Goal: Navigation & Orientation: Understand site structure

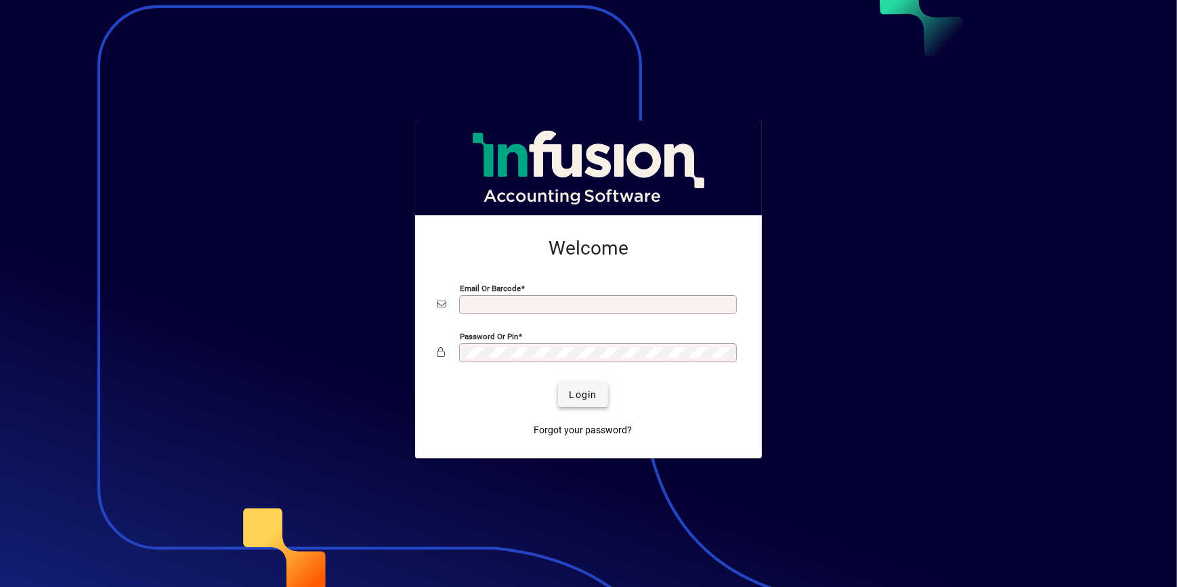
type input "**********"
click at [588, 388] on span "Login" at bounding box center [583, 395] width 28 height 14
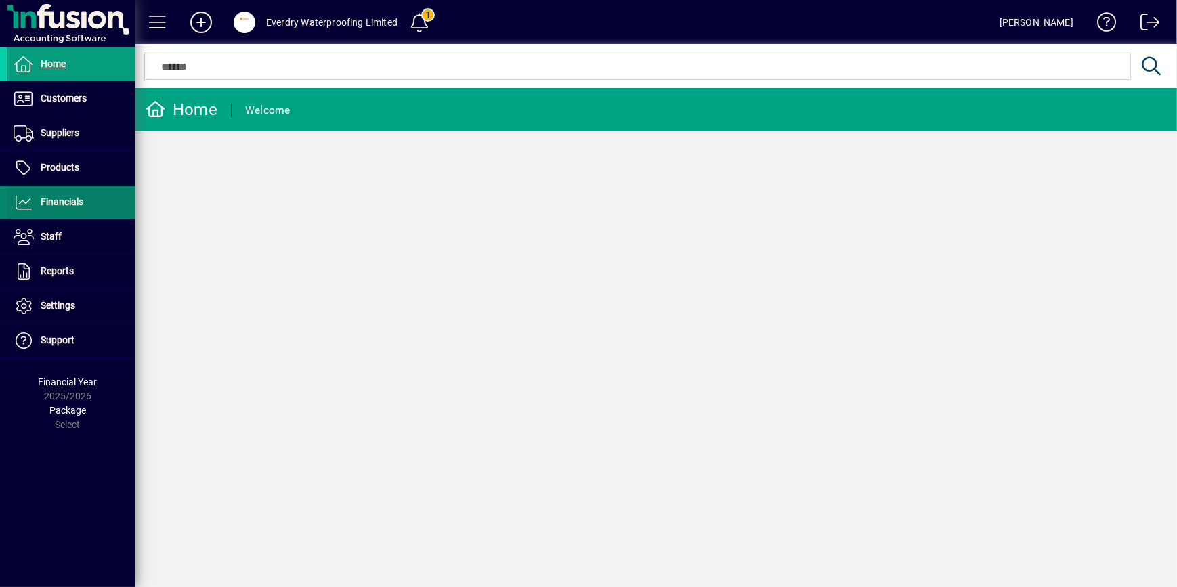
click at [80, 194] on span "Financials" at bounding box center [45, 202] width 76 height 16
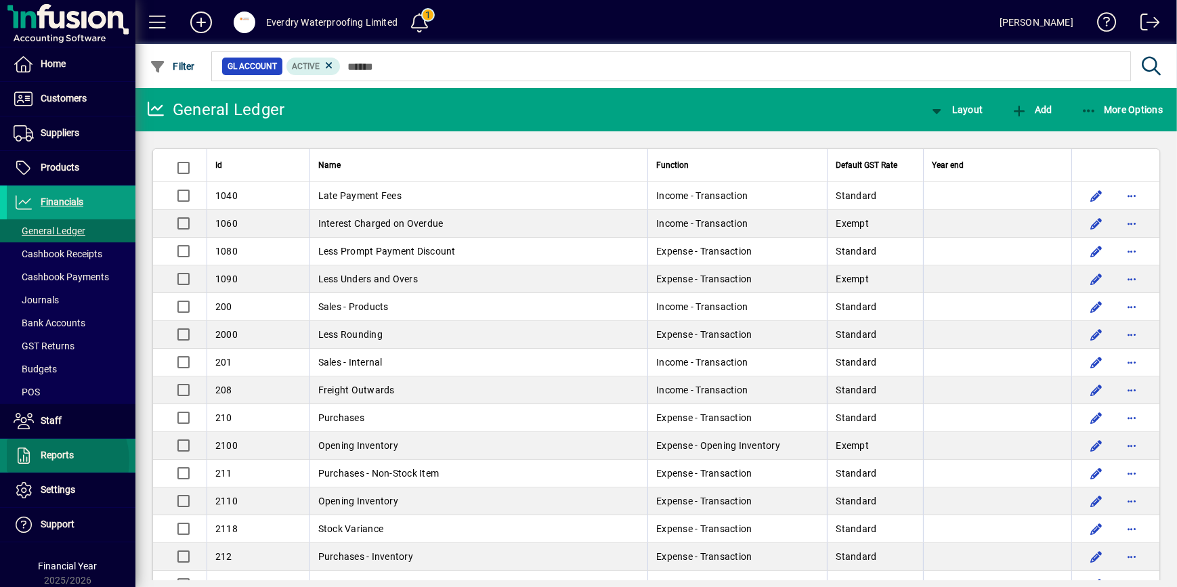
click at [54, 460] on span "Reports" at bounding box center [40, 455] width 67 height 16
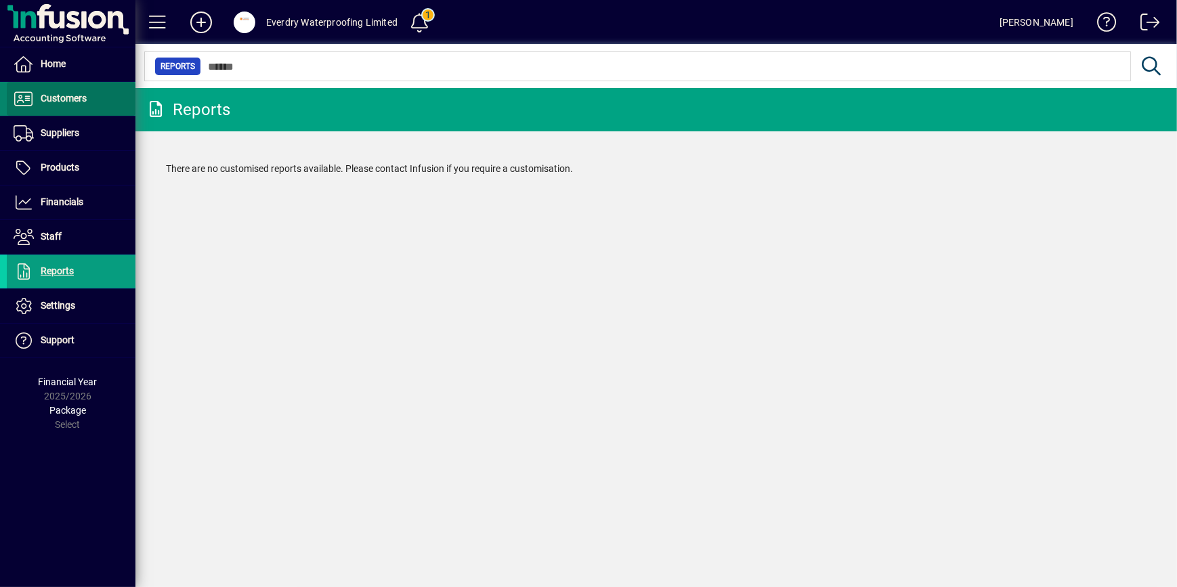
click at [91, 106] on span at bounding box center [71, 99] width 129 height 32
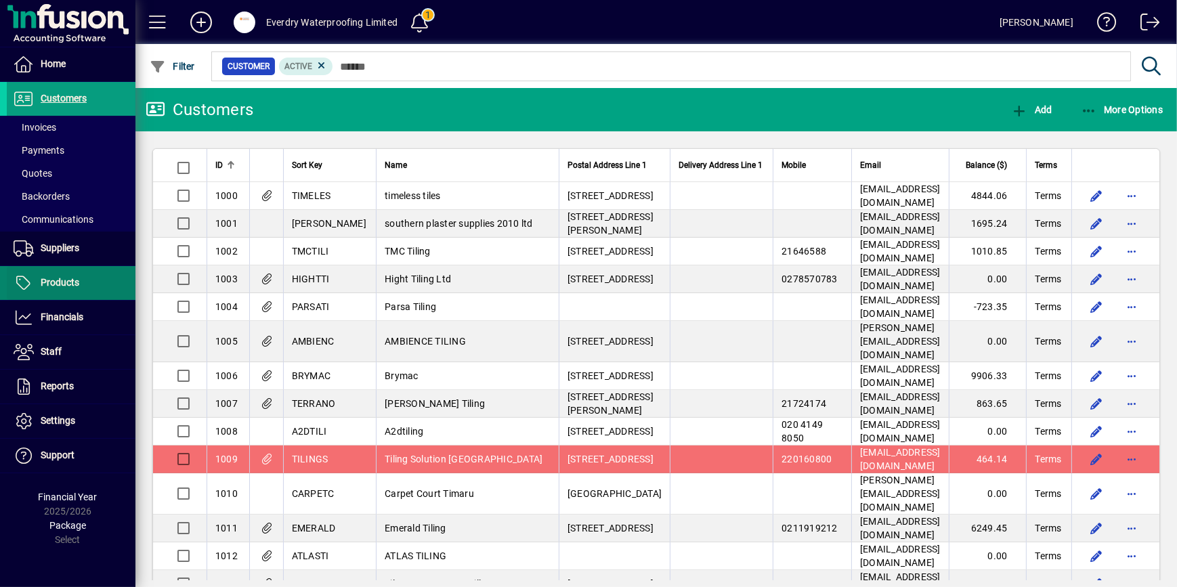
click at [74, 280] on span "Products" at bounding box center [60, 282] width 39 height 11
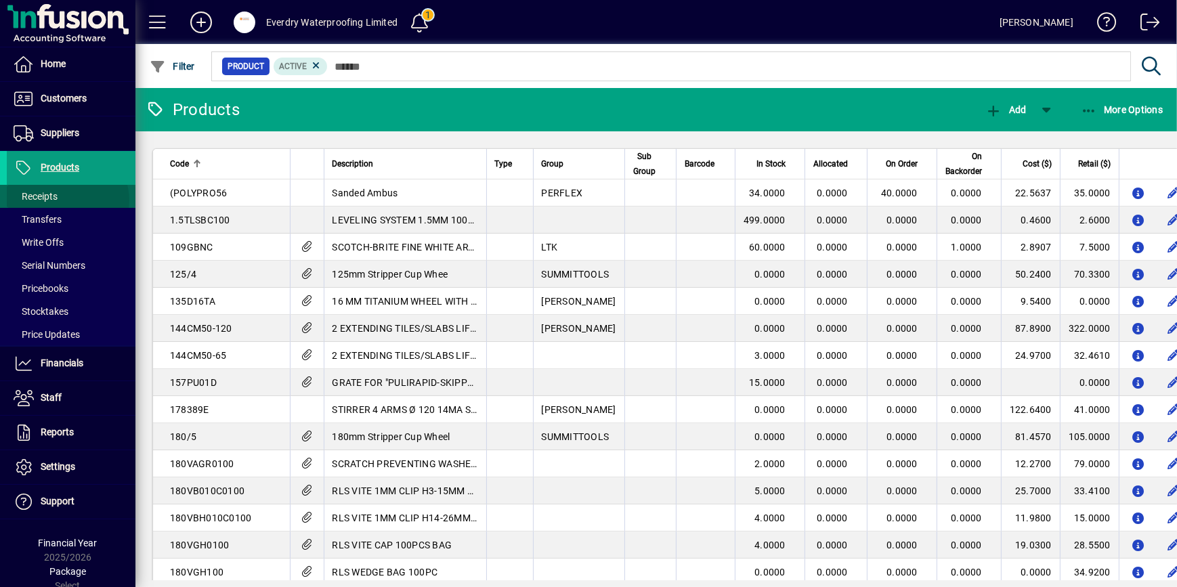
click at [67, 200] on span at bounding box center [71, 196] width 129 height 32
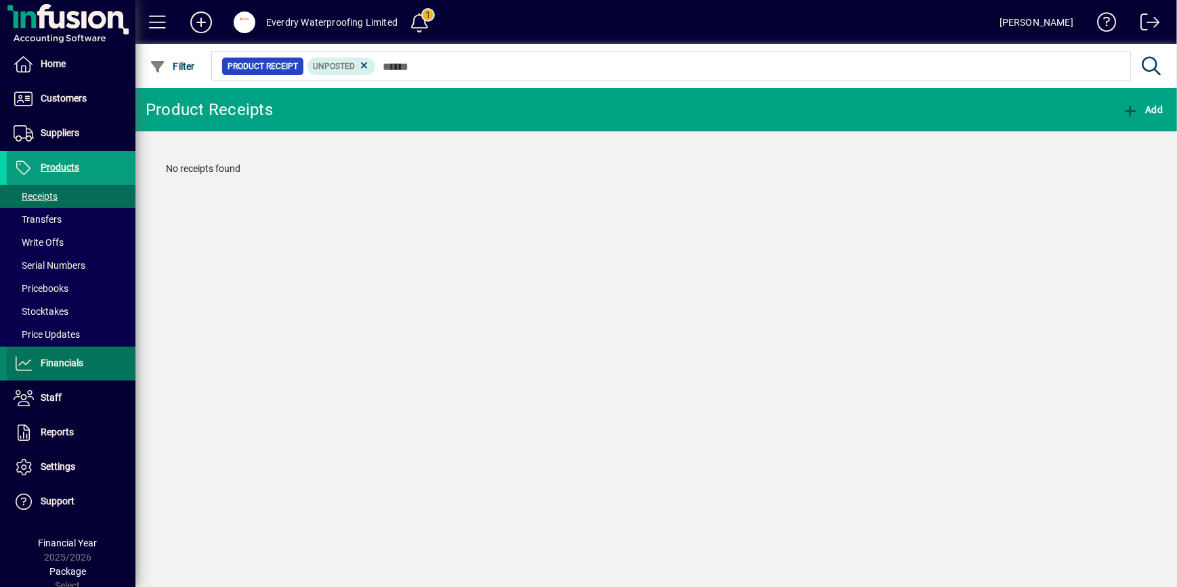
click at [82, 347] on span at bounding box center [71, 363] width 129 height 32
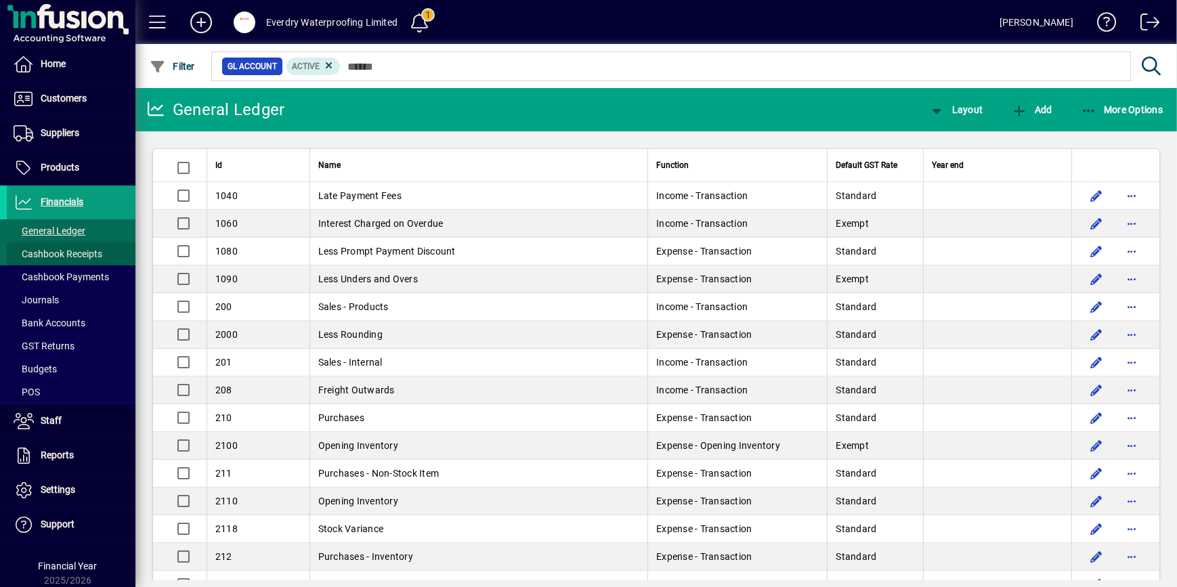
click at [100, 252] on span "Cashbook Receipts" at bounding box center [58, 253] width 89 height 11
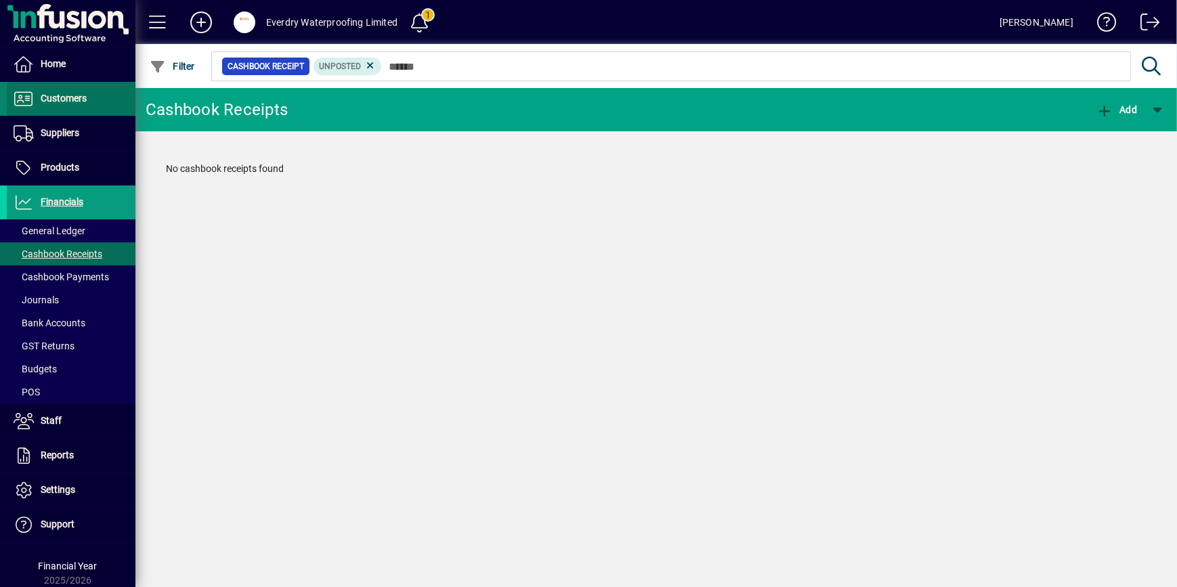
click at [72, 108] on span at bounding box center [71, 99] width 129 height 32
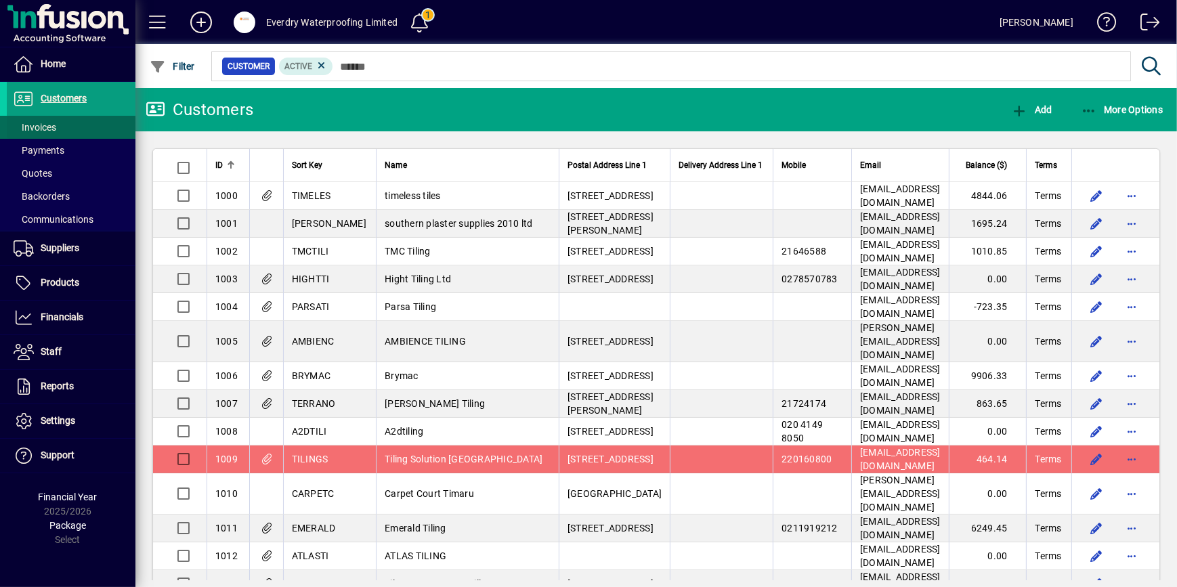
click at [57, 130] on span at bounding box center [71, 127] width 129 height 32
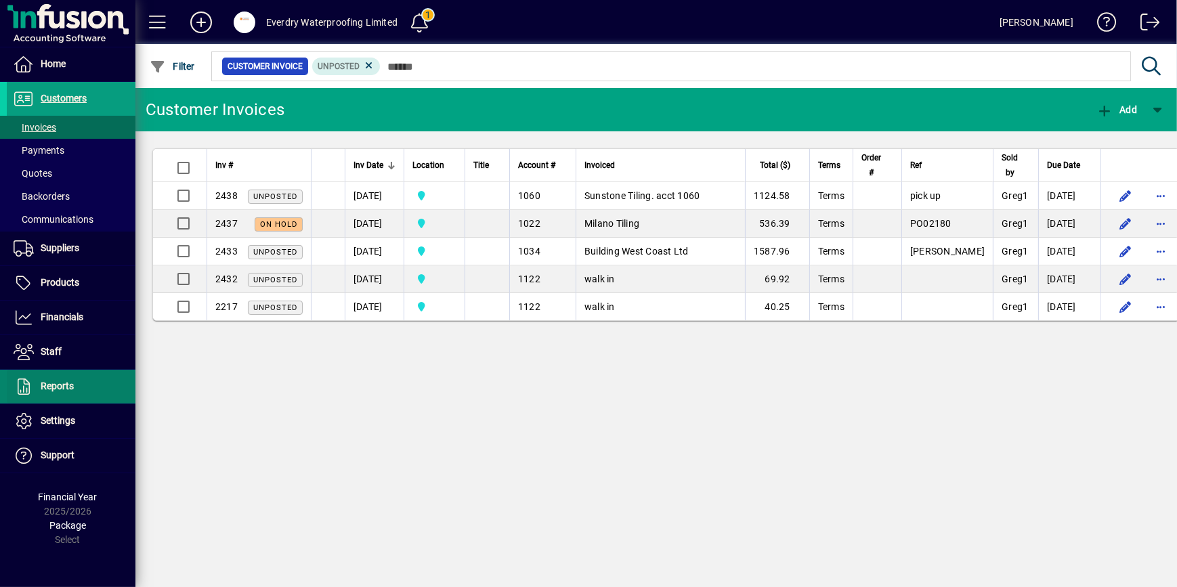
click at [63, 394] on span at bounding box center [71, 386] width 129 height 32
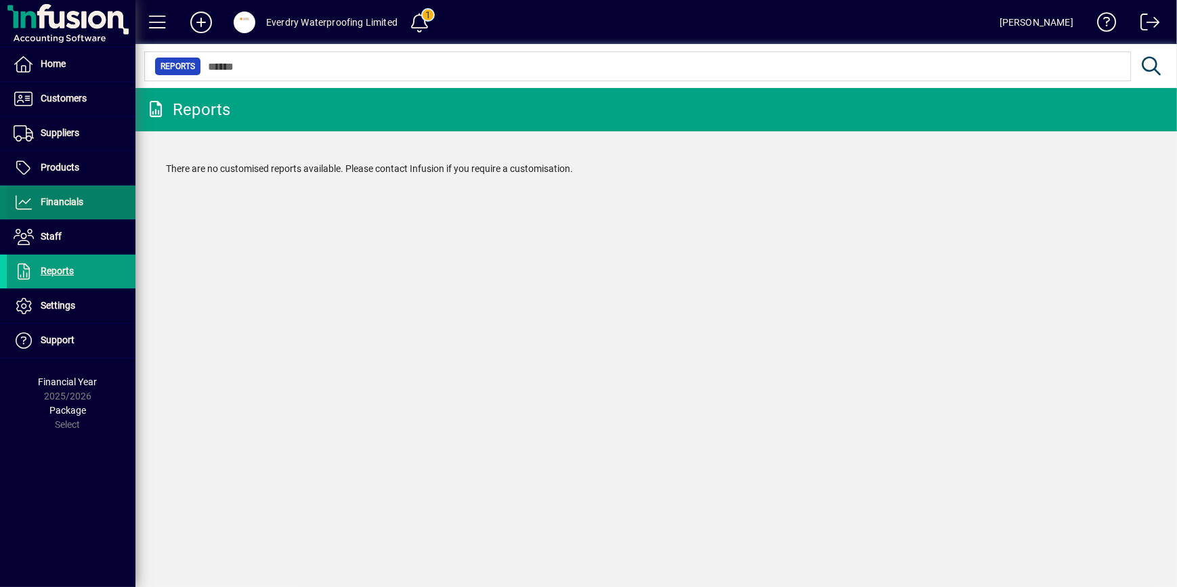
click at [69, 192] on span at bounding box center [71, 202] width 129 height 32
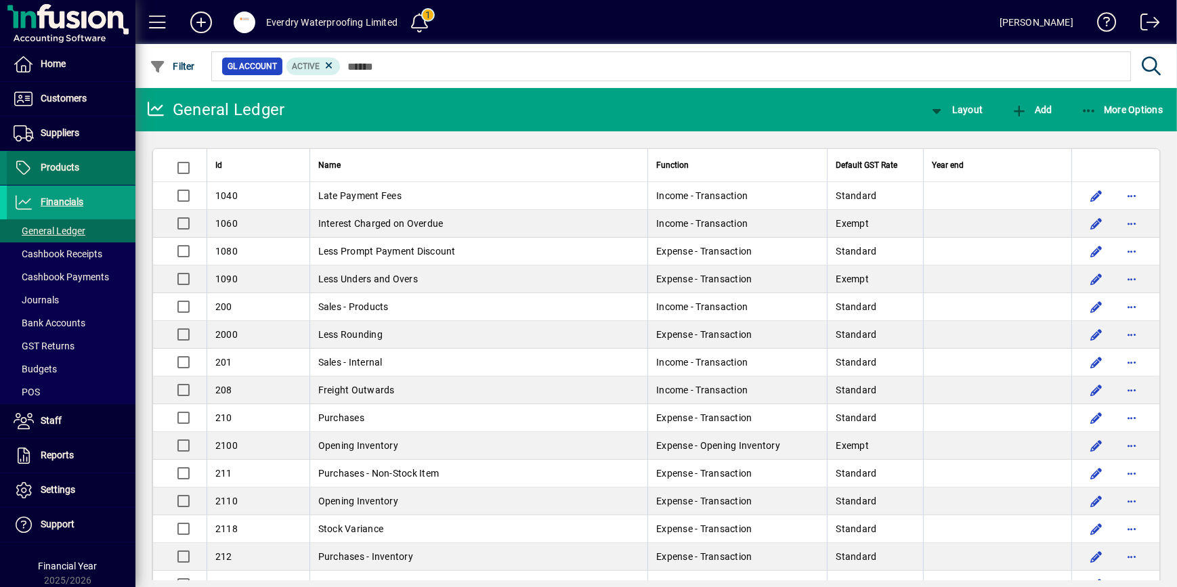
click at [87, 157] on span at bounding box center [71, 168] width 129 height 32
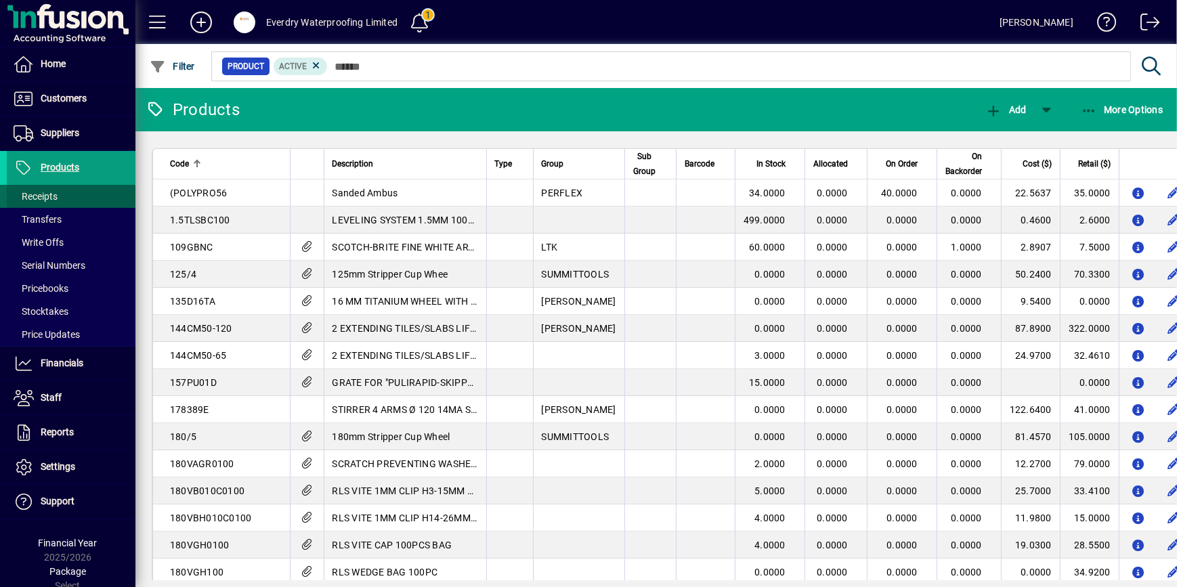
click at [72, 188] on span at bounding box center [71, 196] width 129 height 32
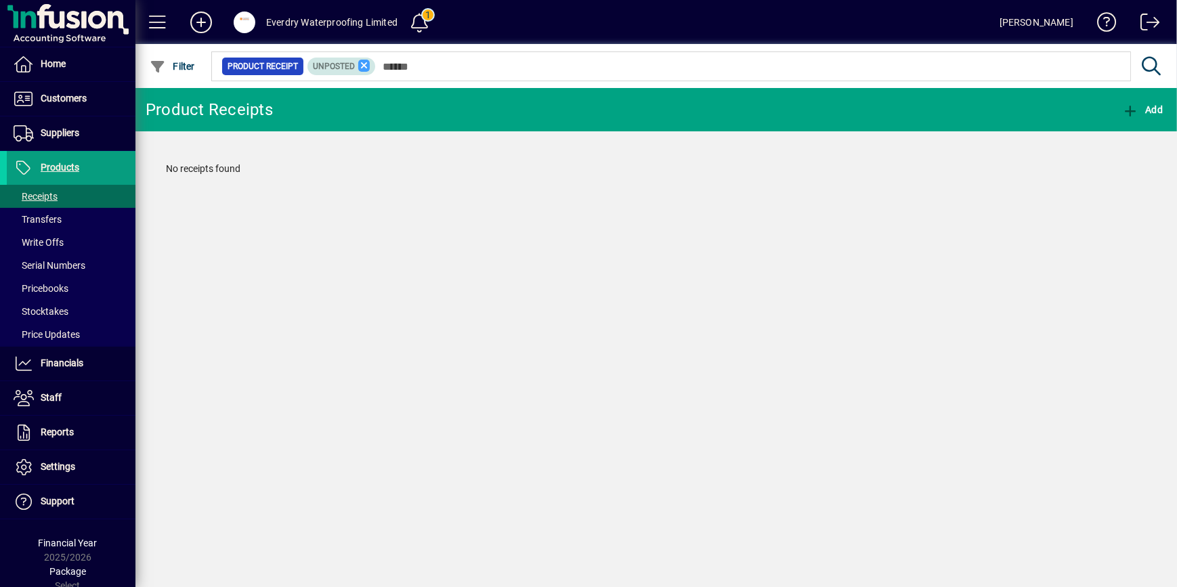
click at [361, 70] on icon at bounding box center [364, 66] width 12 height 12
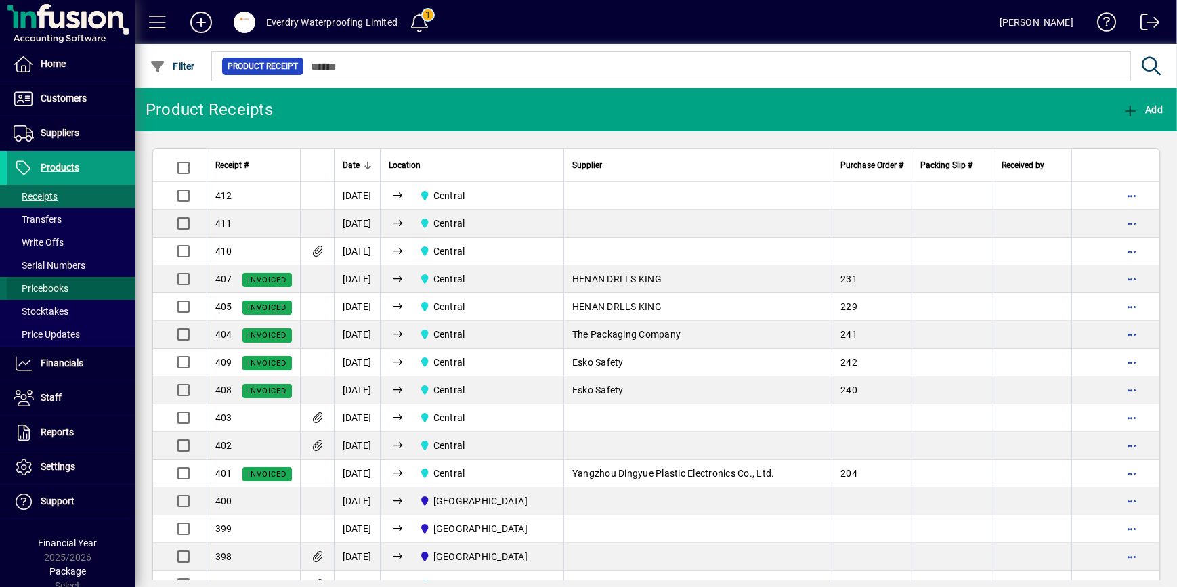
click at [70, 286] on span at bounding box center [71, 288] width 129 height 32
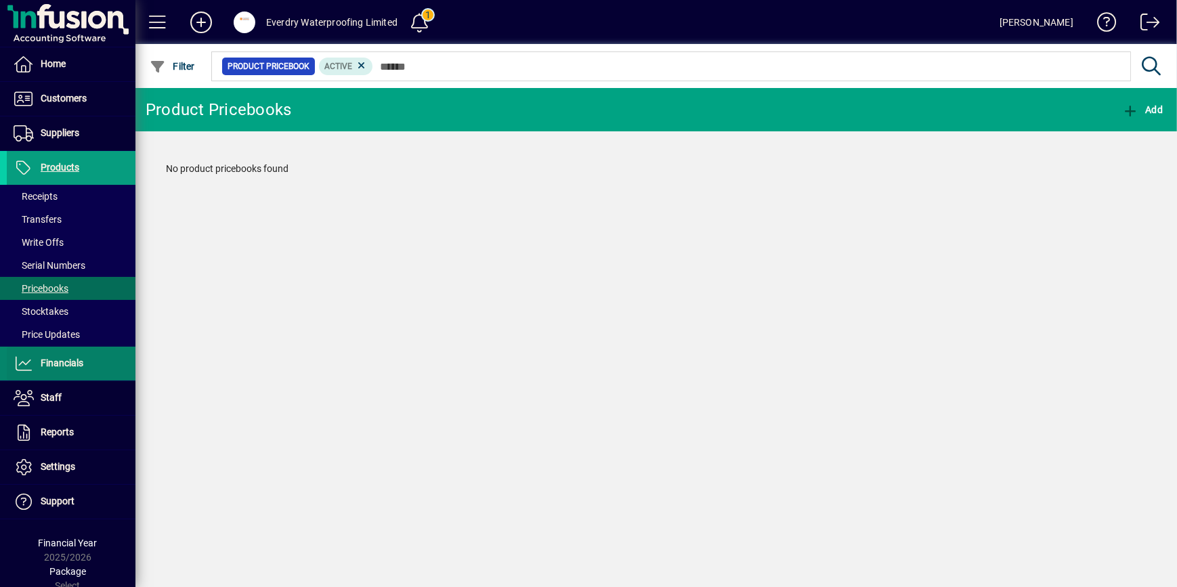
click at [76, 347] on span at bounding box center [71, 363] width 129 height 32
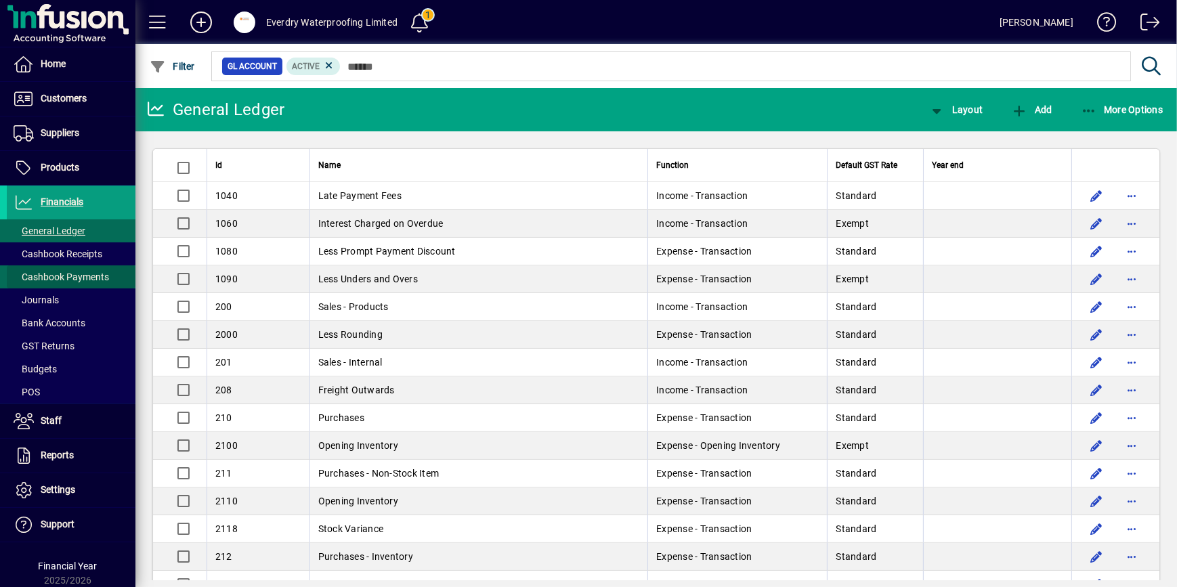
click at [95, 277] on span "Cashbook Payments" at bounding box center [61, 276] width 95 height 11
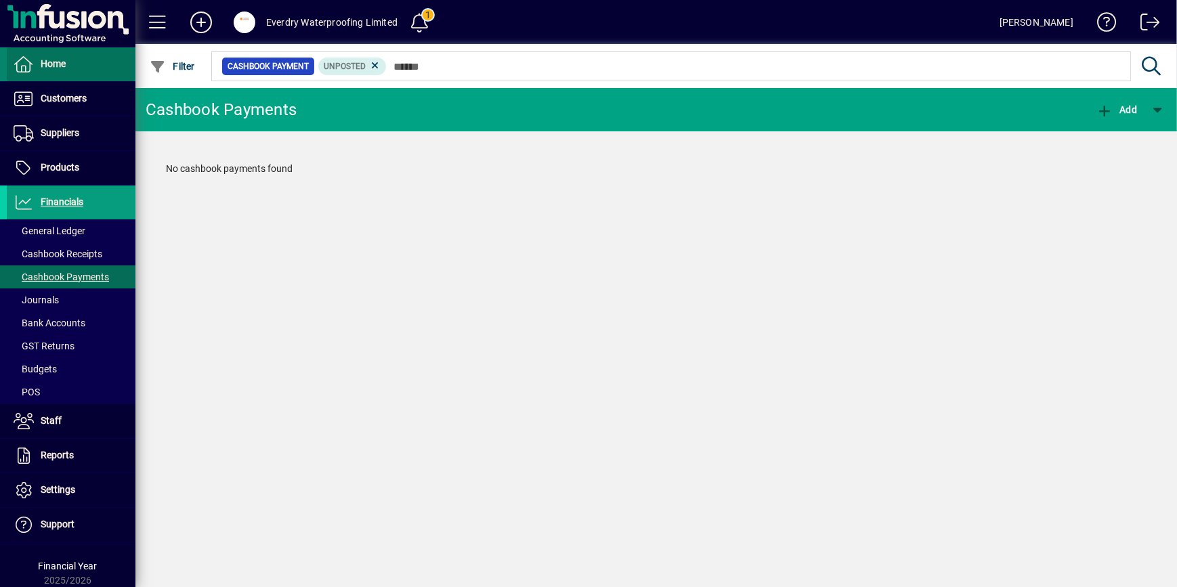
click at [85, 74] on span at bounding box center [71, 64] width 129 height 32
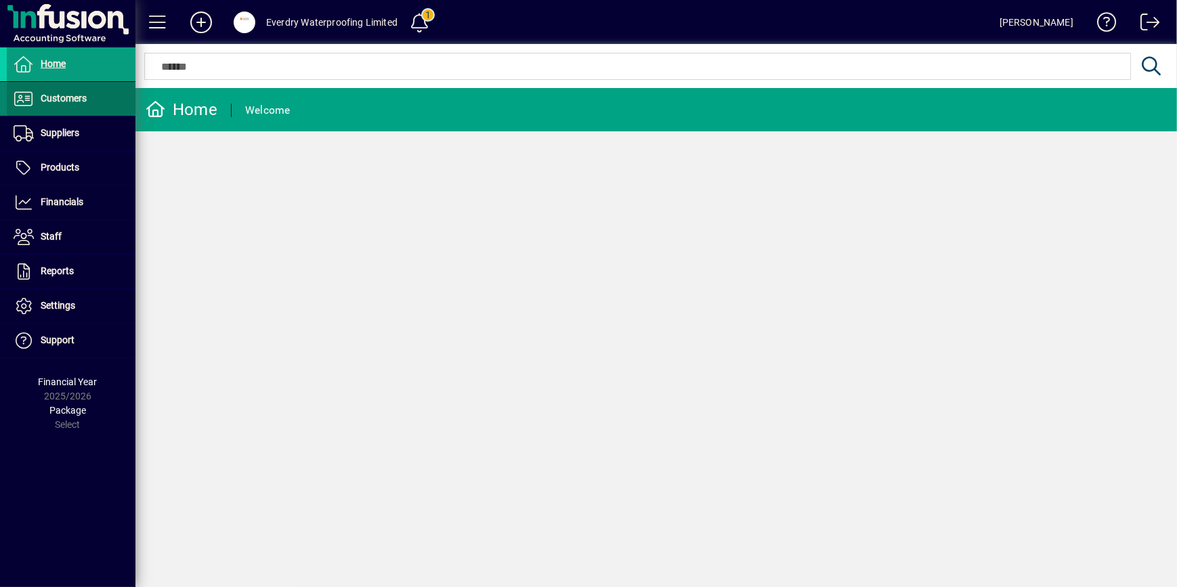
click at [83, 99] on span "Customers" at bounding box center [64, 98] width 46 height 11
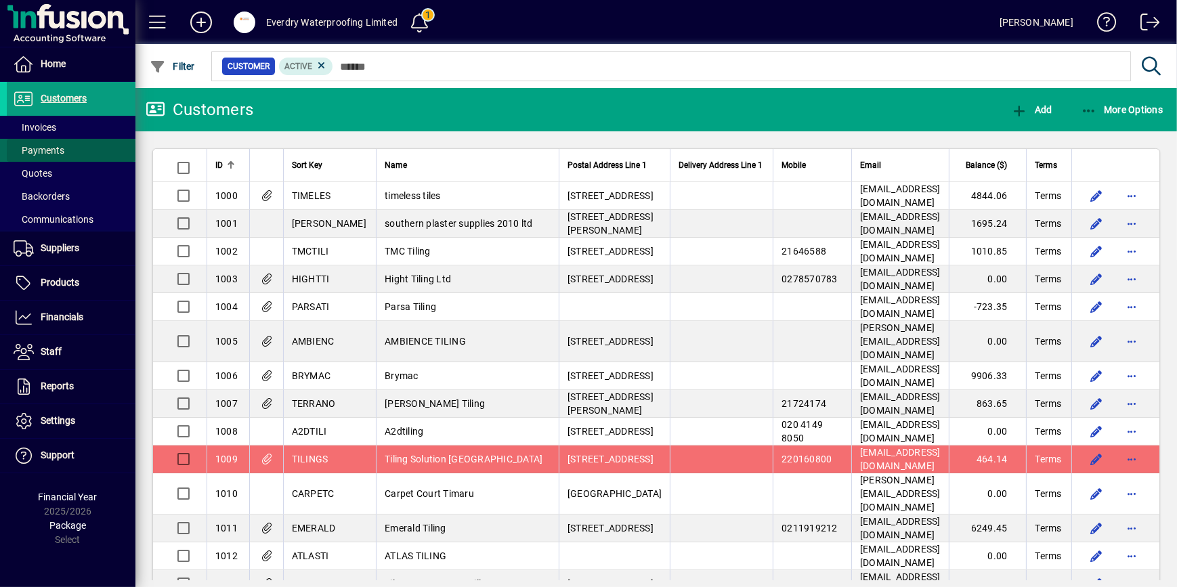
click at [70, 143] on span at bounding box center [71, 150] width 129 height 32
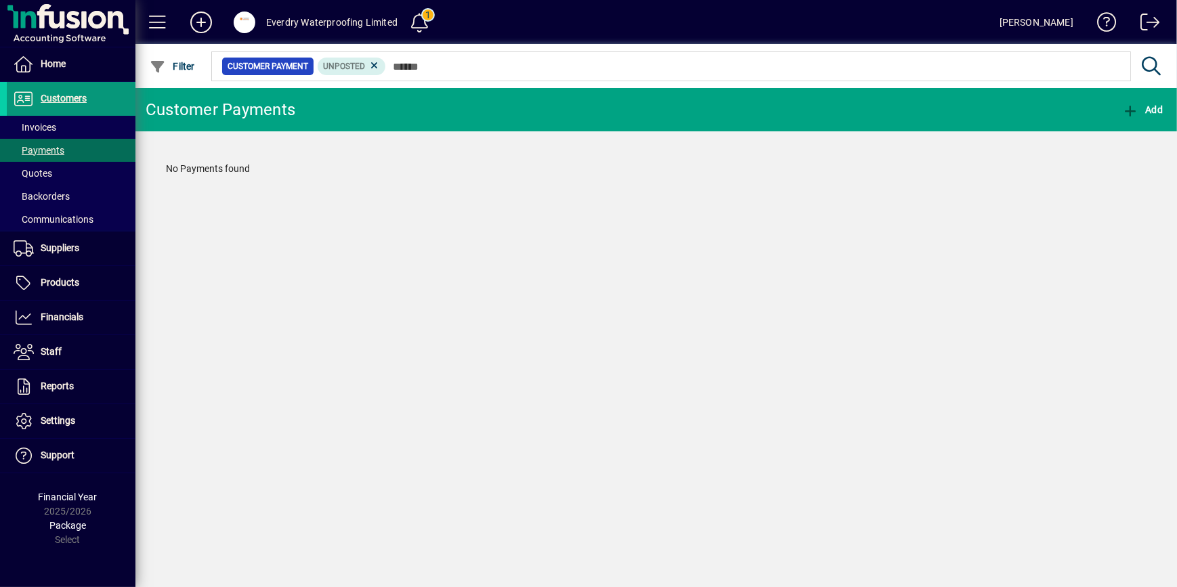
click at [66, 102] on span "Customers" at bounding box center [64, 98] width 46 height 11
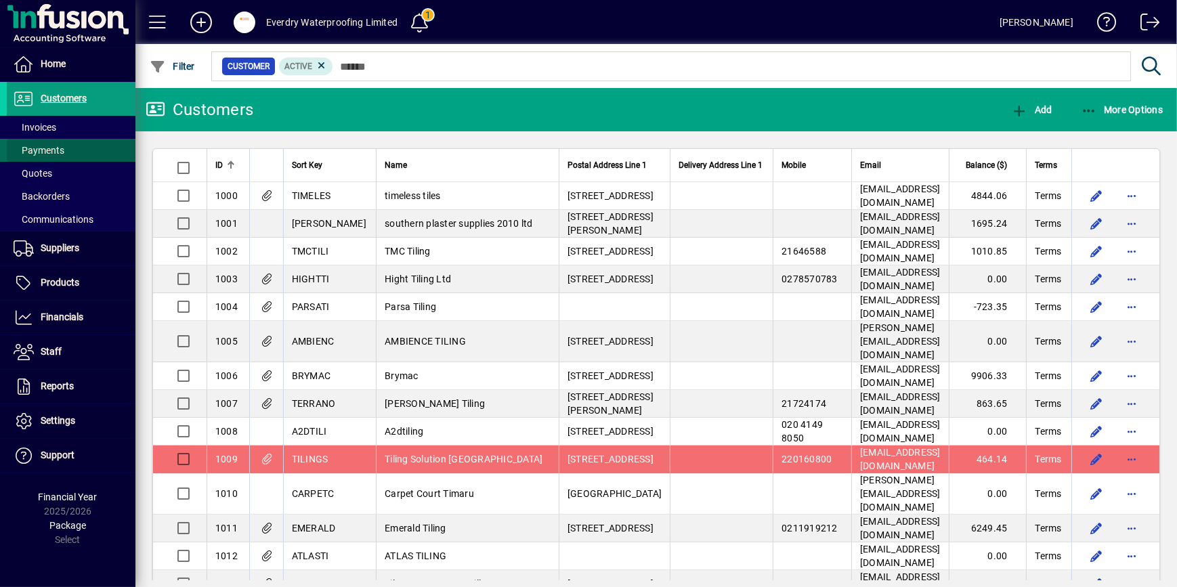
click at [66, 135] on span at bounding box center [71, 150] width 129 height 32
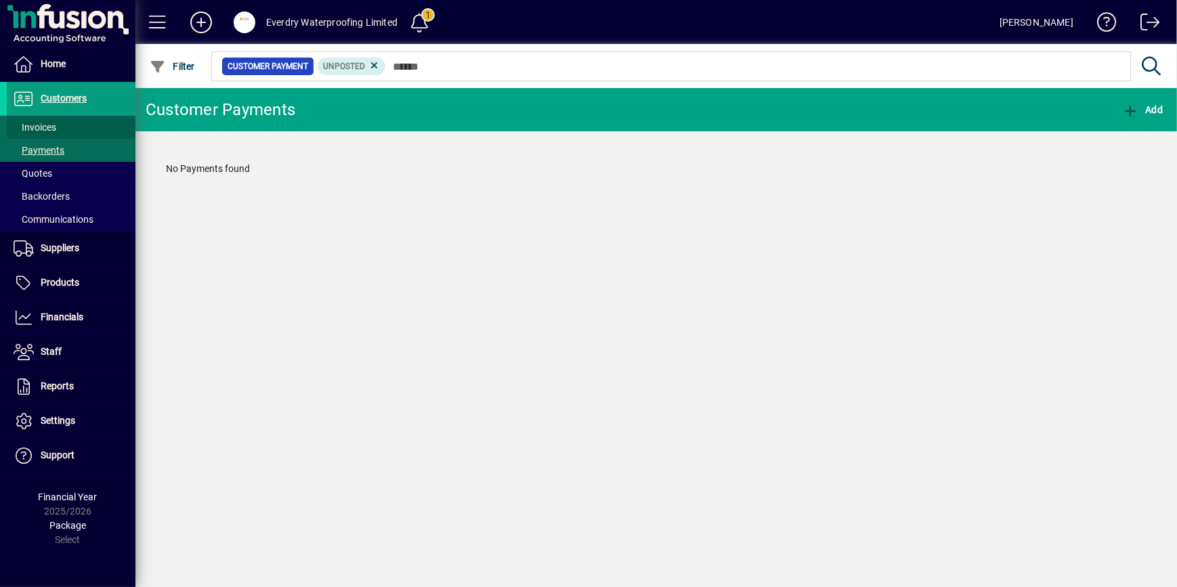
click at [66, 131] on span at bounding box center [71, 127] width 129 height 32
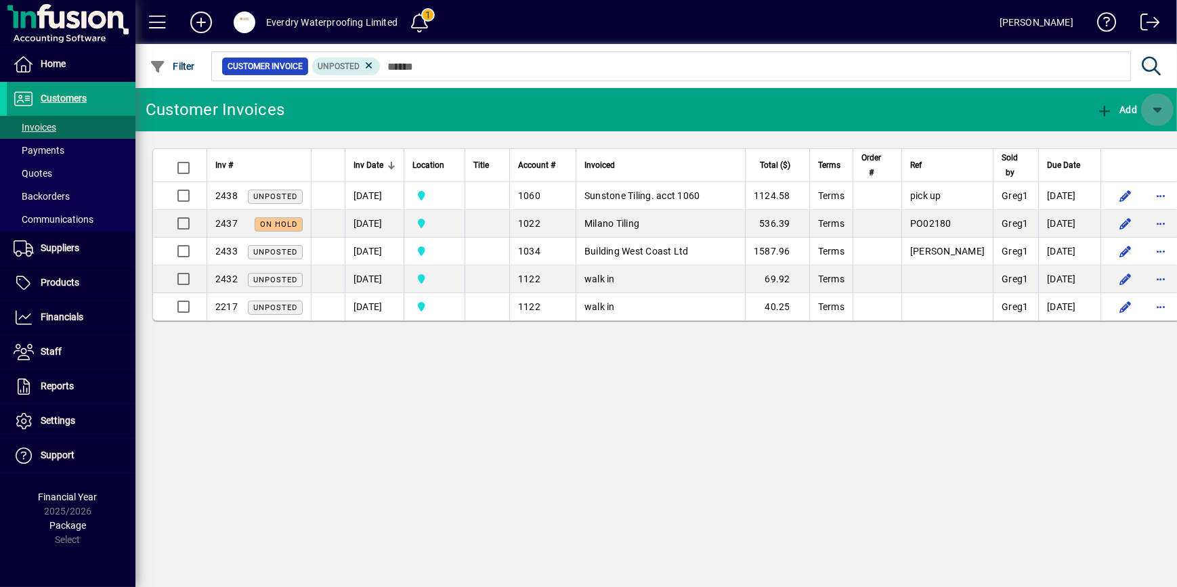
click at [1164, 114] on span "button" at bounding box center [1157, 109] width 32 height 32
click at [1157, 114] on div at bounding box center [588, 293] width 1177 height 587
click at [376, 62] on mat-chip "Unposted" at bounding box center [346, 67] width 68 height 18
click at [372, 63] on icon at bounding box center [369, 66] width 12 height 12
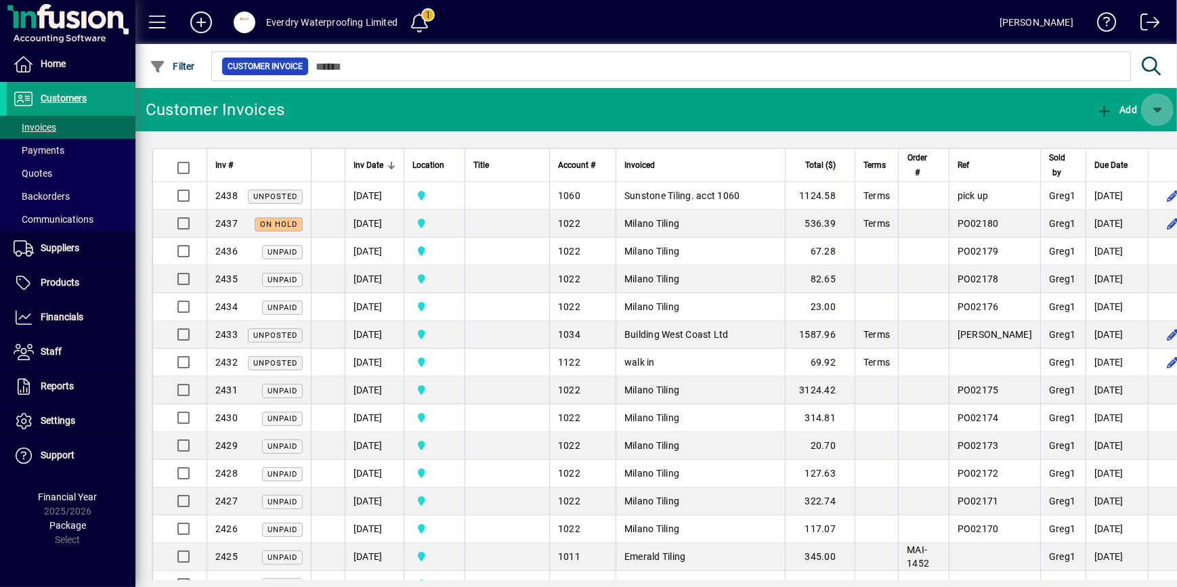
click at [1165, 102] on span "button" at bounding box center [1157, 109] width 32 height 32
click at [68, 250] on div at bounding box center [588, 293] width 1177 height 587
click at [64, 278] on span "Products" at bounding box center [60, 282] width 39 height 11
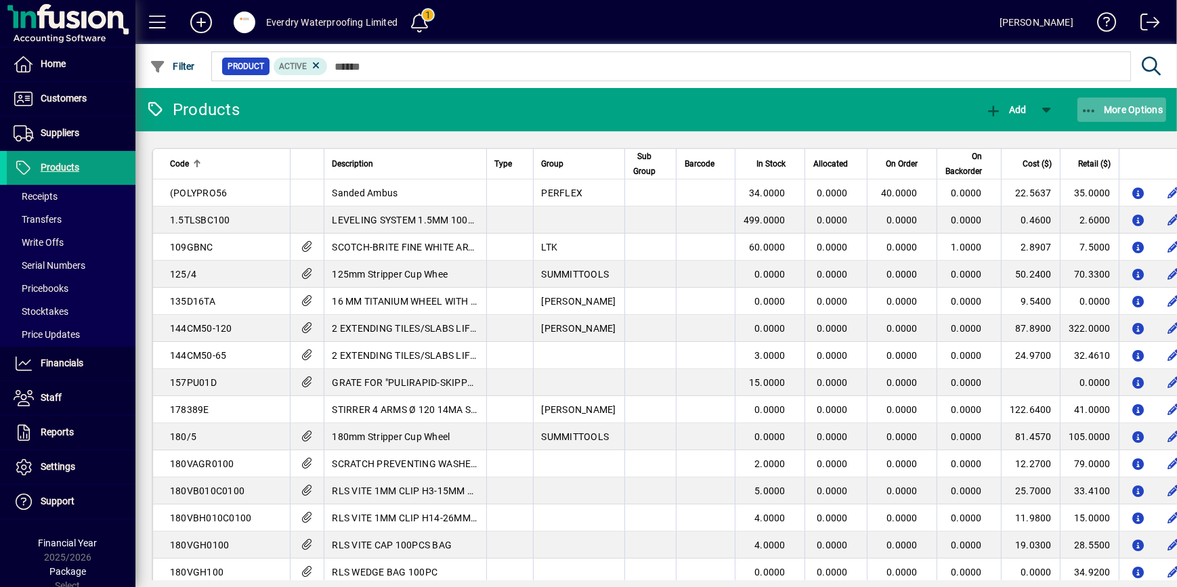
click at [1126, 115] on span "button" at bounding box center [1121, 109] width 89 height 32
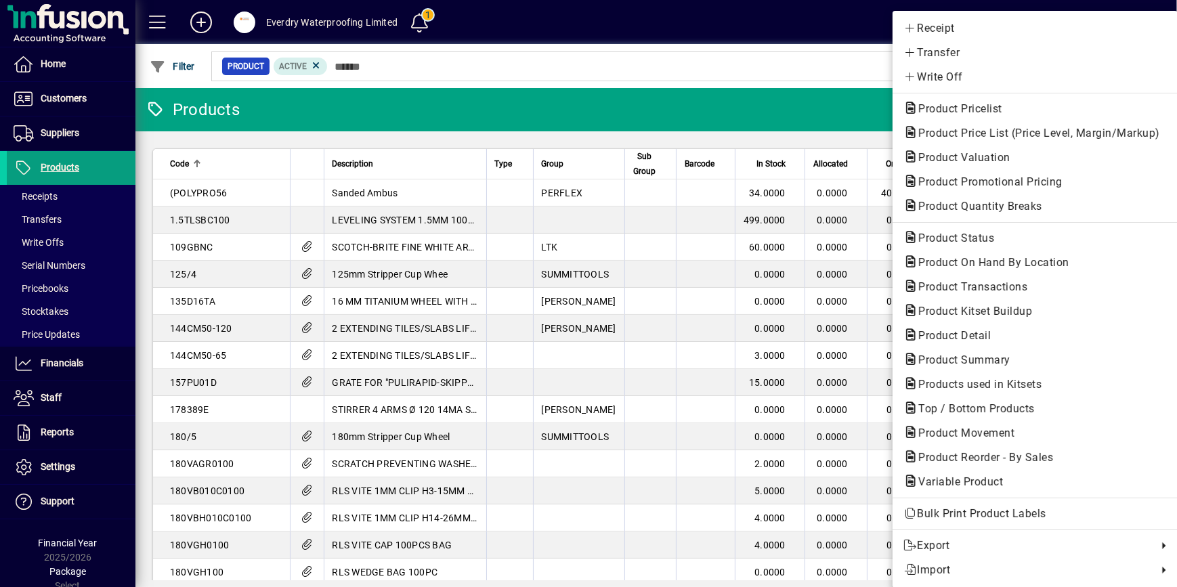
click at [53, 200] on div at bounding box center [588, 293] width 1177 height 587
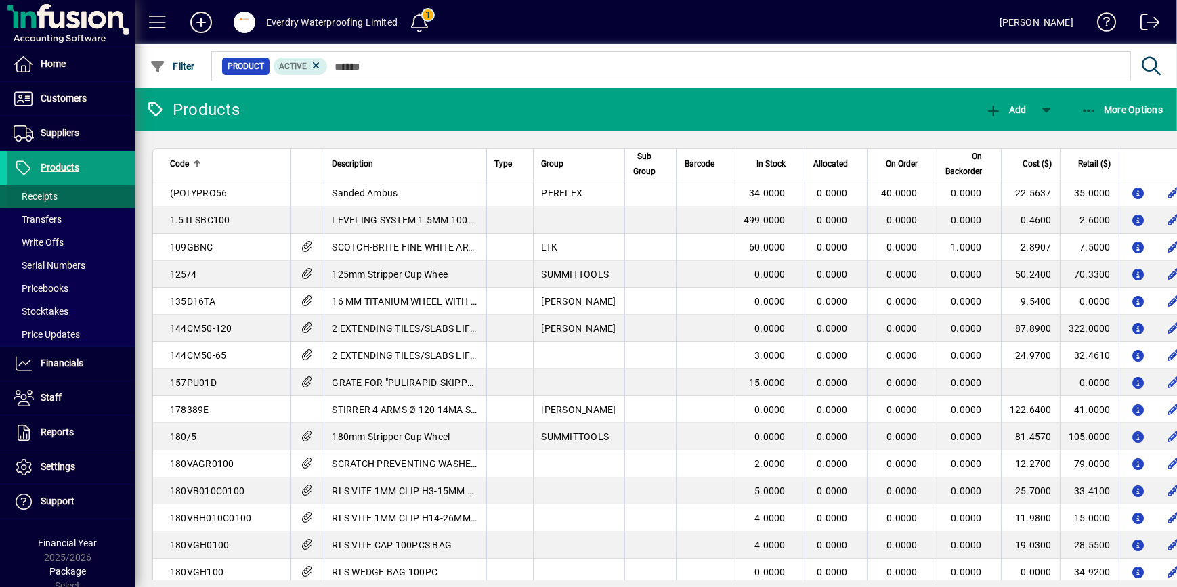
click at [50, 198] on span "Receipts" at bounding box center [36, 196] width 44 height 11
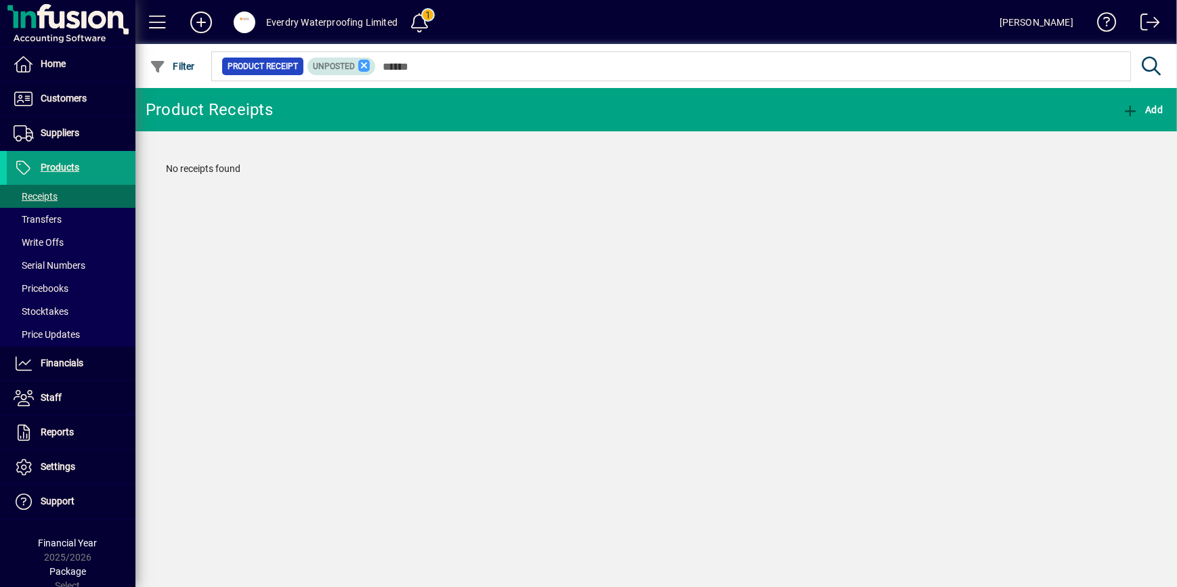
click at [359, 66] on icon at bounding box center [364, 66] width 12 height 12
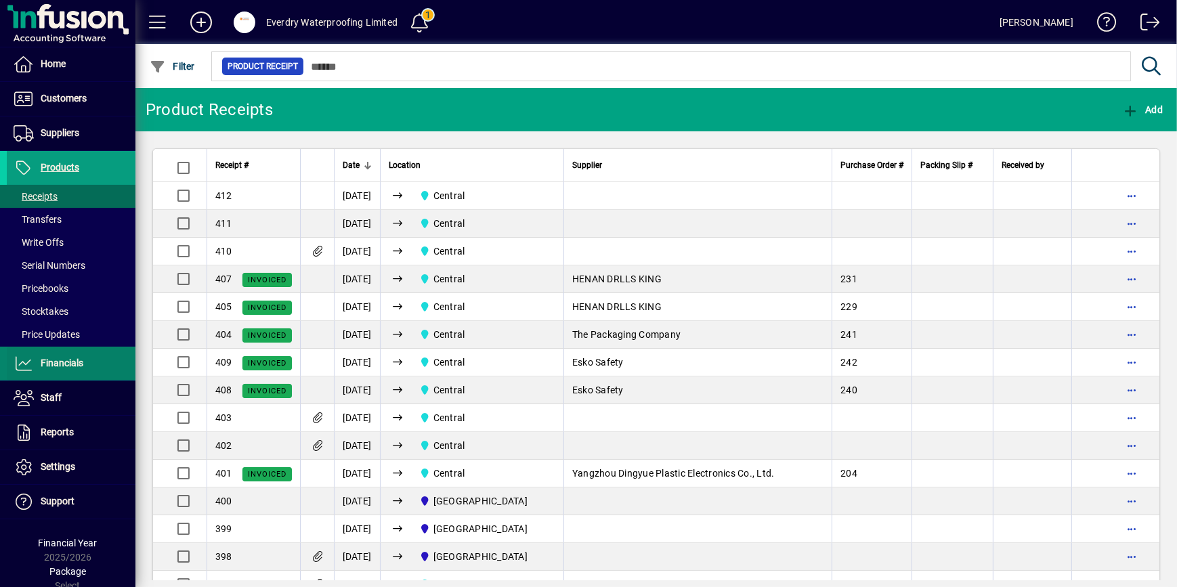
click at [70, 355] on span "Financials" at bounding box center [45, 363] width 76 height 16
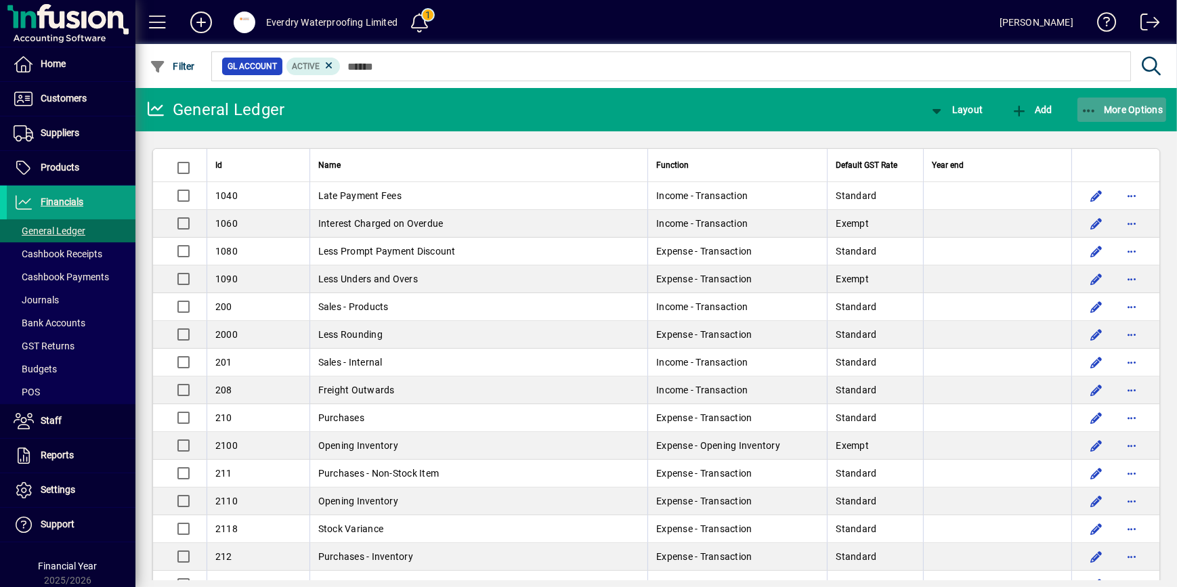
click at [1091, 112] on icon "button" at bounding box center [1088, 111] width 17 height 14
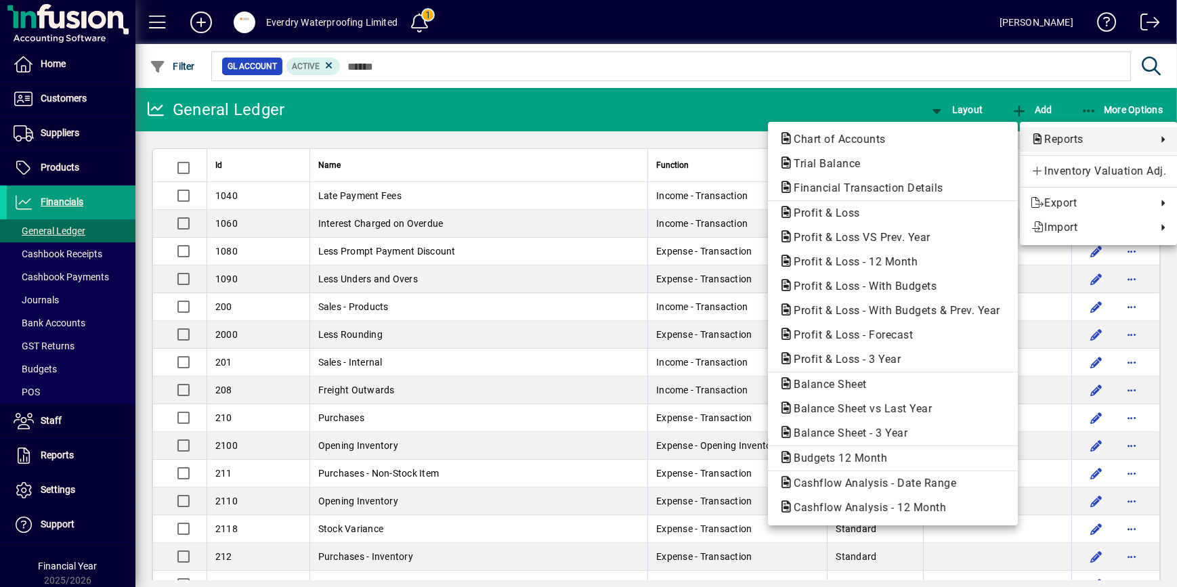
click at [97, 255] on div at bounding box center [588, 293] width 1177 height 587
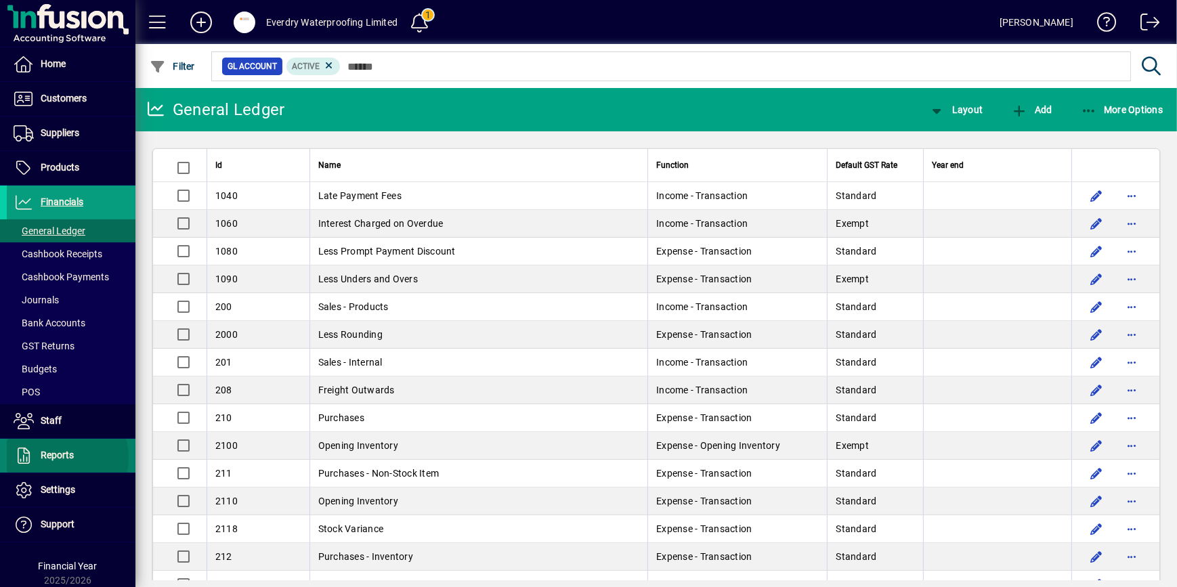
click at [57, 457] on span "Reports" at bounding box center [57, 454] width 33 height 11
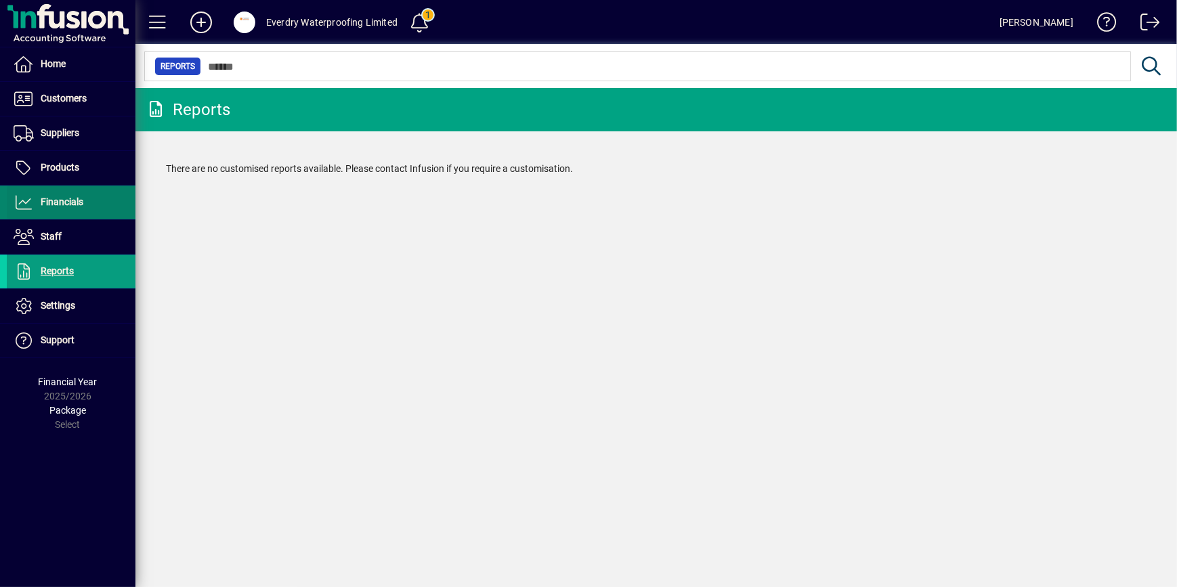
click at [108, 202] on span at bounding box center [71, 202] width 129 height 32
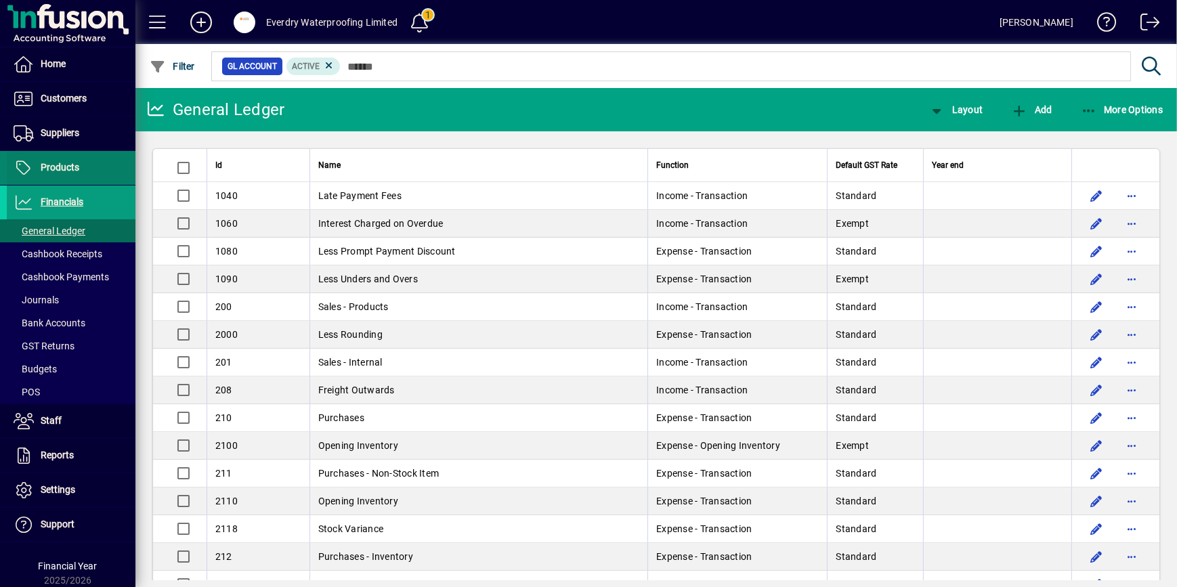
click at [68, 171] on span "Products" at bounding box center [60, 167] width 39 height 11
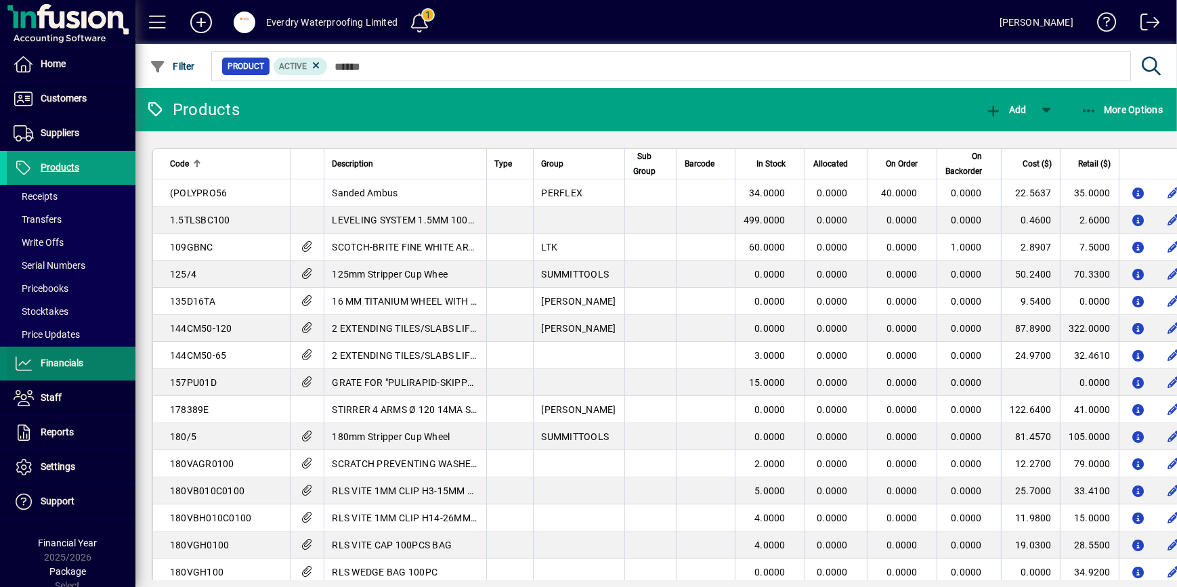
click at [88, 367] on span at bounding box center [71, 363] width 129 height 32
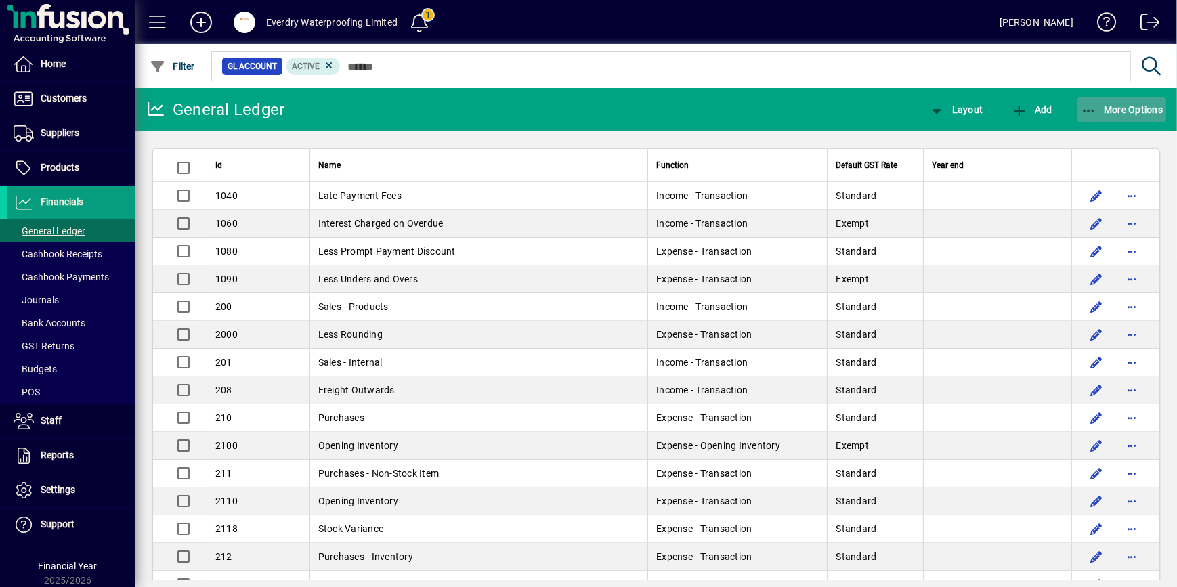
click at [1103, 102] on span "button" at bounding box center [1121, 109] width 89 height 32
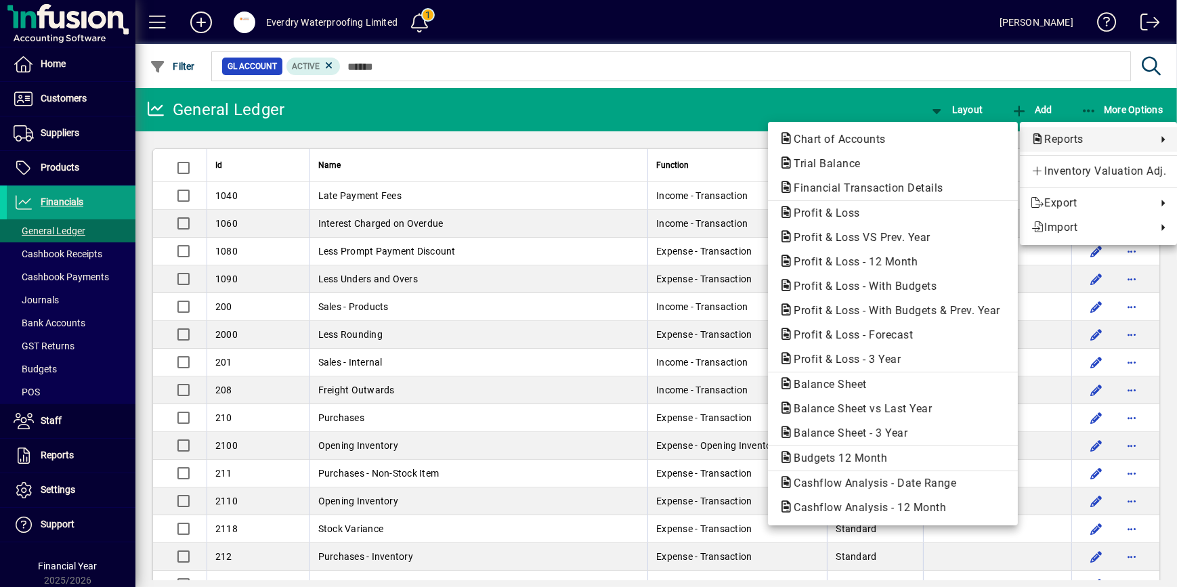
click at [1016, 83] on div at bounding box center [588, 293] width 1177 height 587
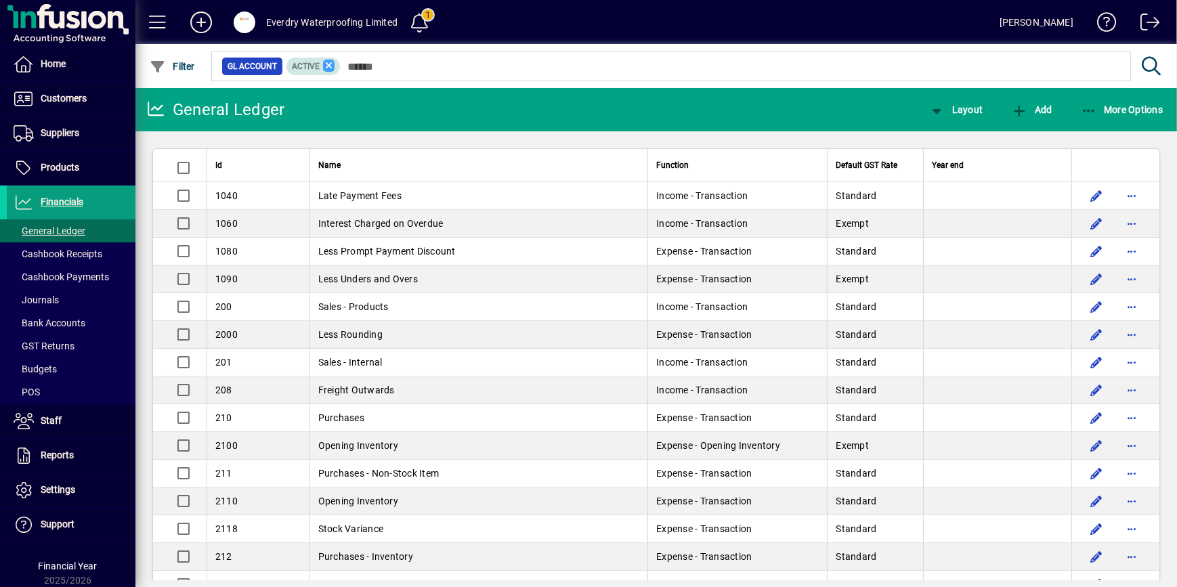
click at [330, 68] on icon at bounding box center [329, 66] width 12 height 12
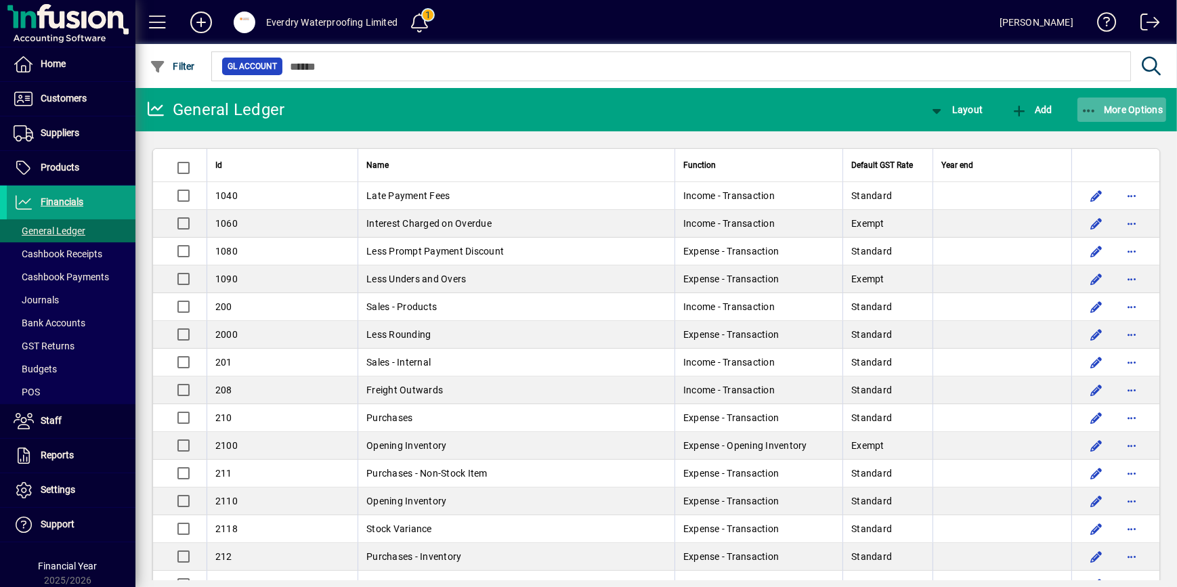
click at [1103, 112] on span "More Options" at bounding box center [1121, 109] width 83 height 11
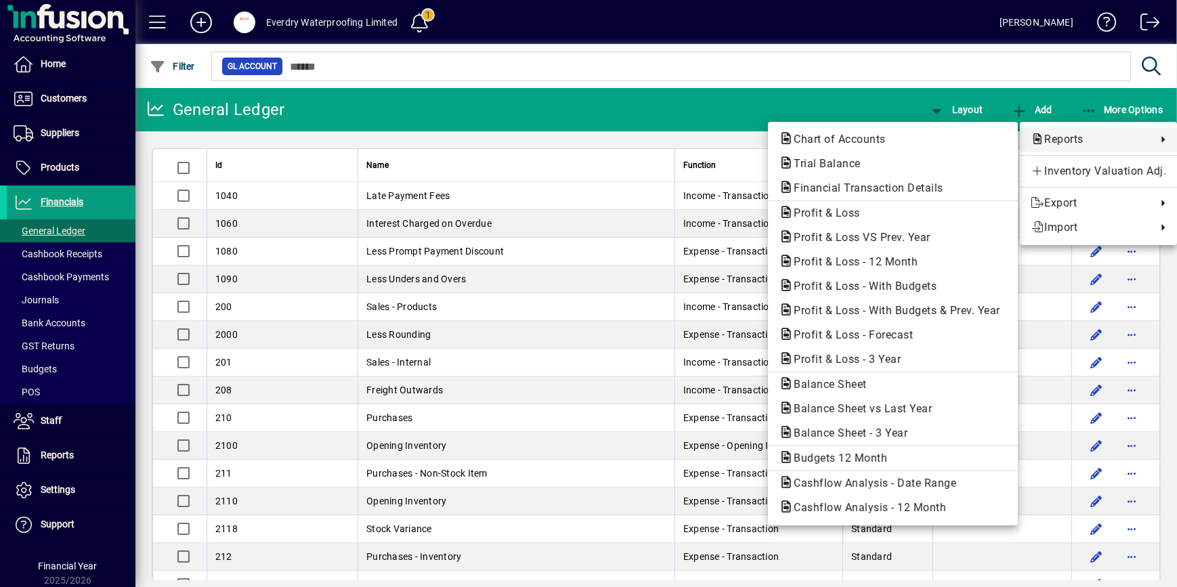
click at [74, 101] on div at bounding box center [588, 293] width 1177 height 587
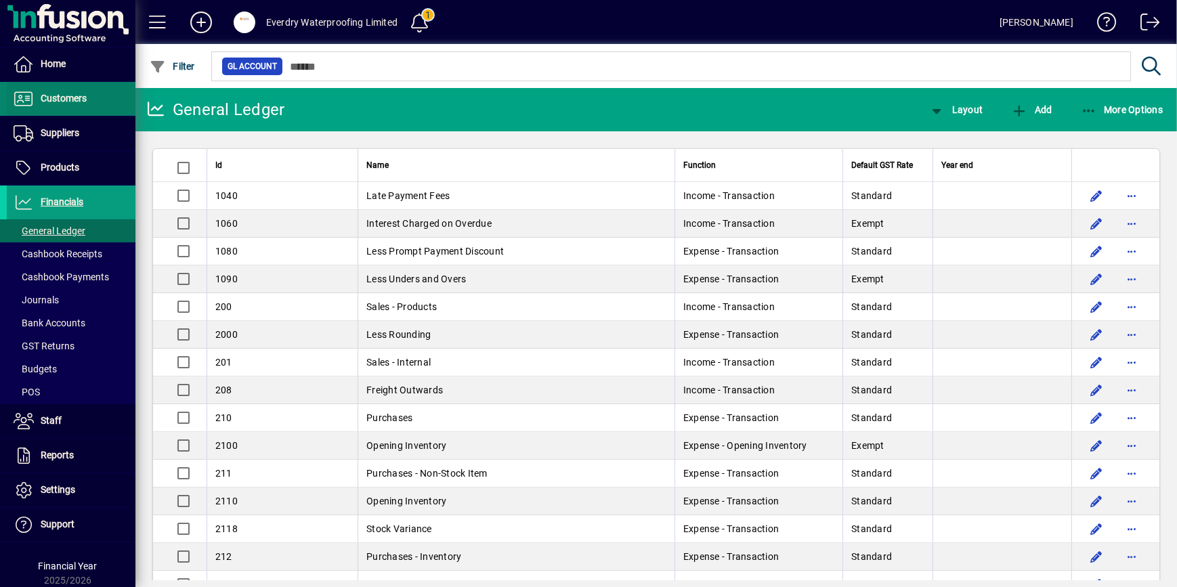
click at [75, 104] on span "Customers" at bounding box center [47, 99] width 80 height 16
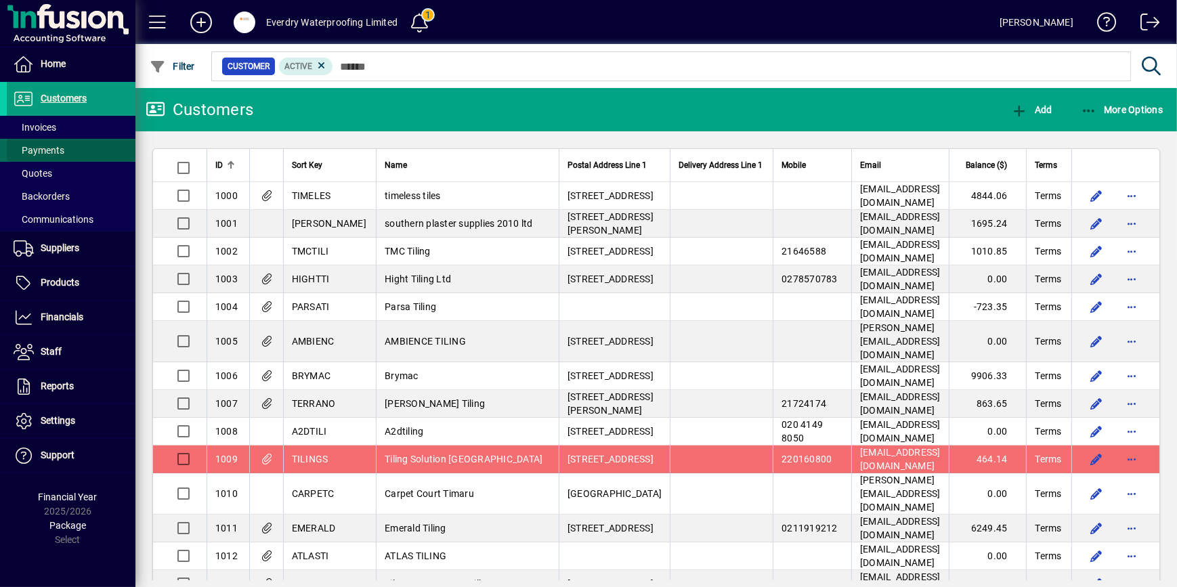
click at [64, 146] on span at bounding box center [71, 150] width 129 height 32
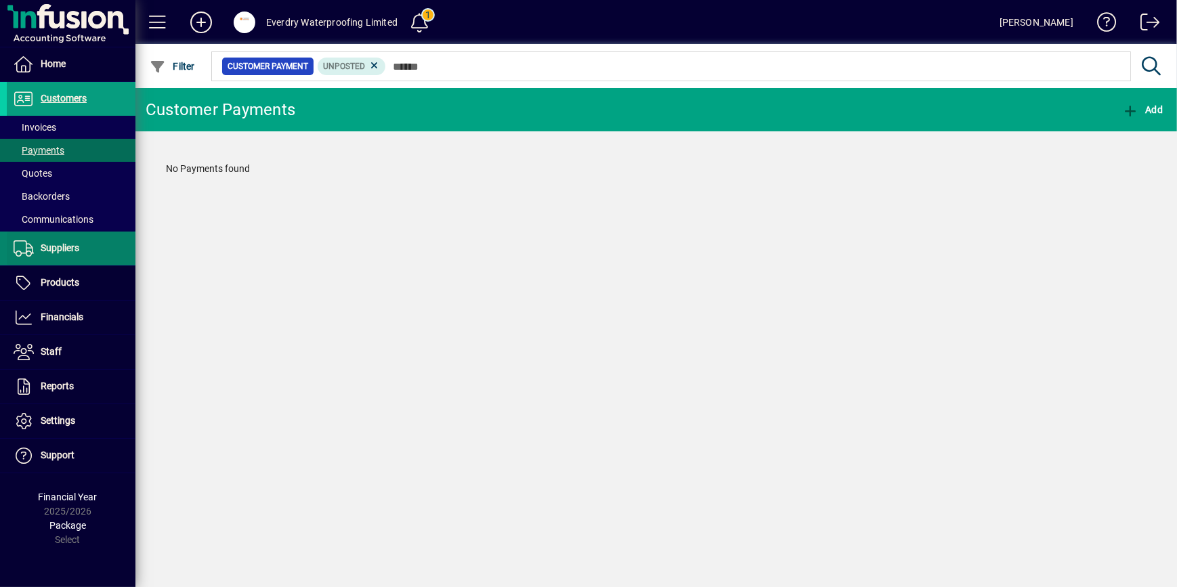
click at [68, 247] on span "Suppliers" at bounding box center [60, 247] width 39 height 11
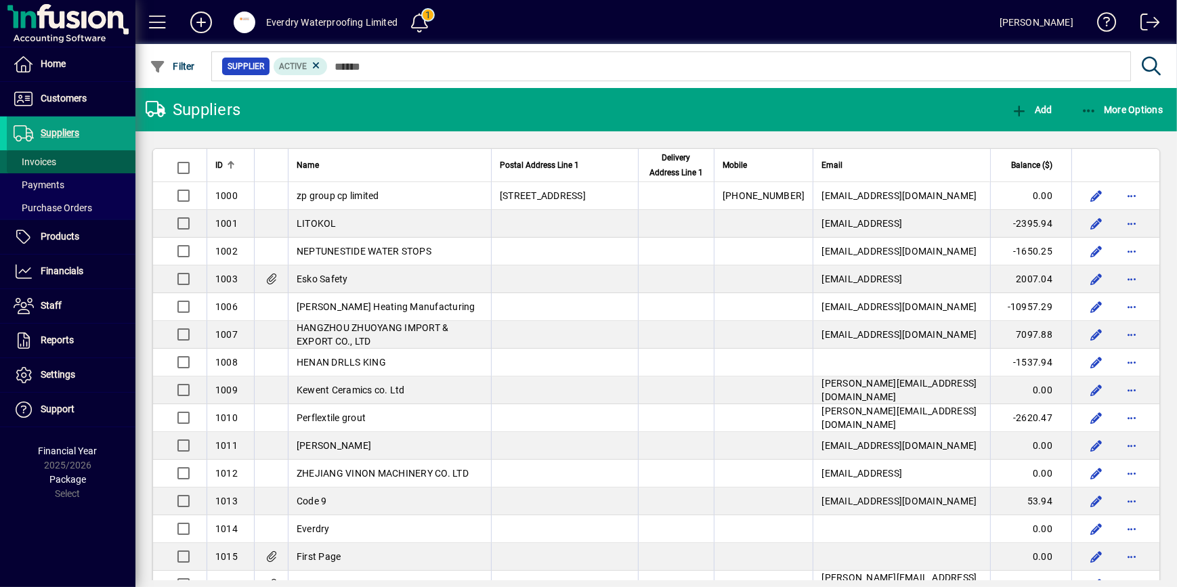
click at [78, 156] on span at bounding box center [71, 162] width 129 height 32
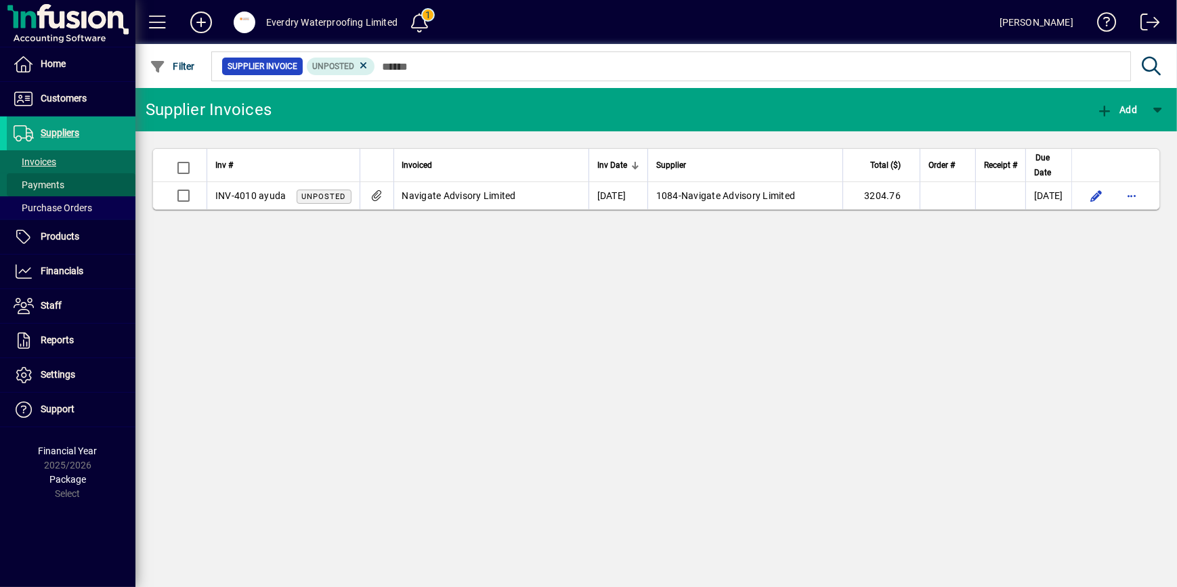
click at [92, 184] on span at bounding box center [71, 185] width 129 height 32
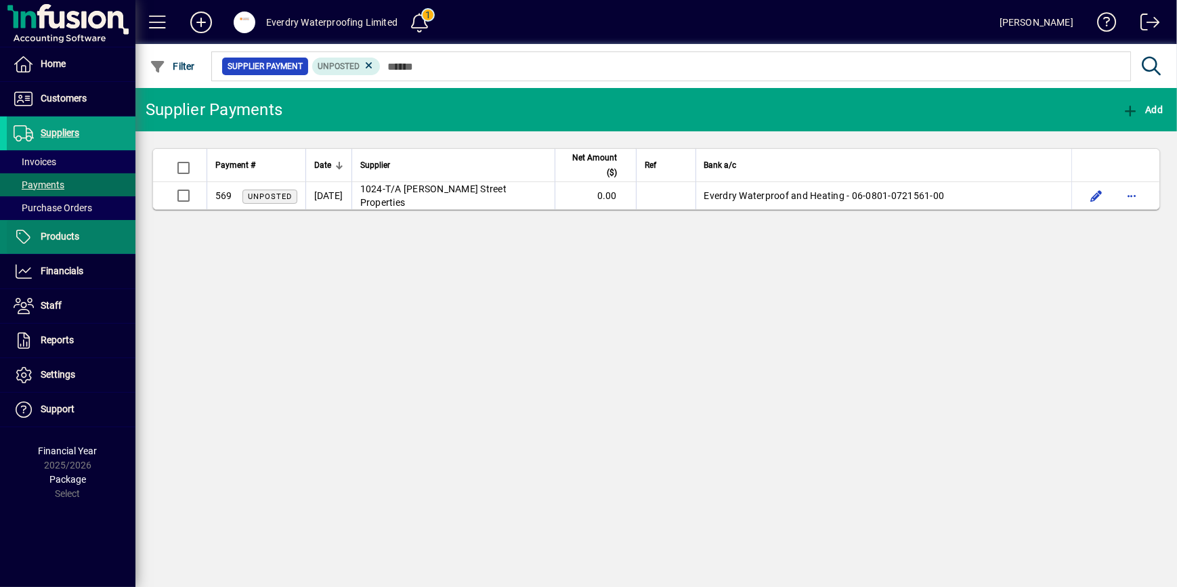
click at [91, 242] on span at bounding box center [71, 237] width 129 height 32
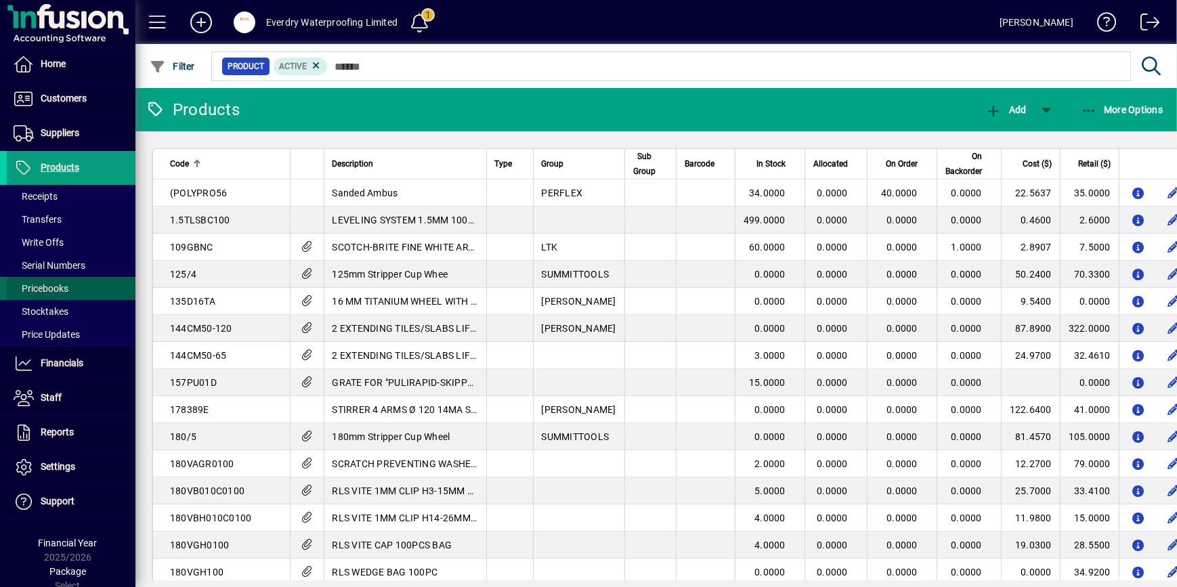
click at [72, 278] on span at bounding box center [71, 288] width 129 height 32
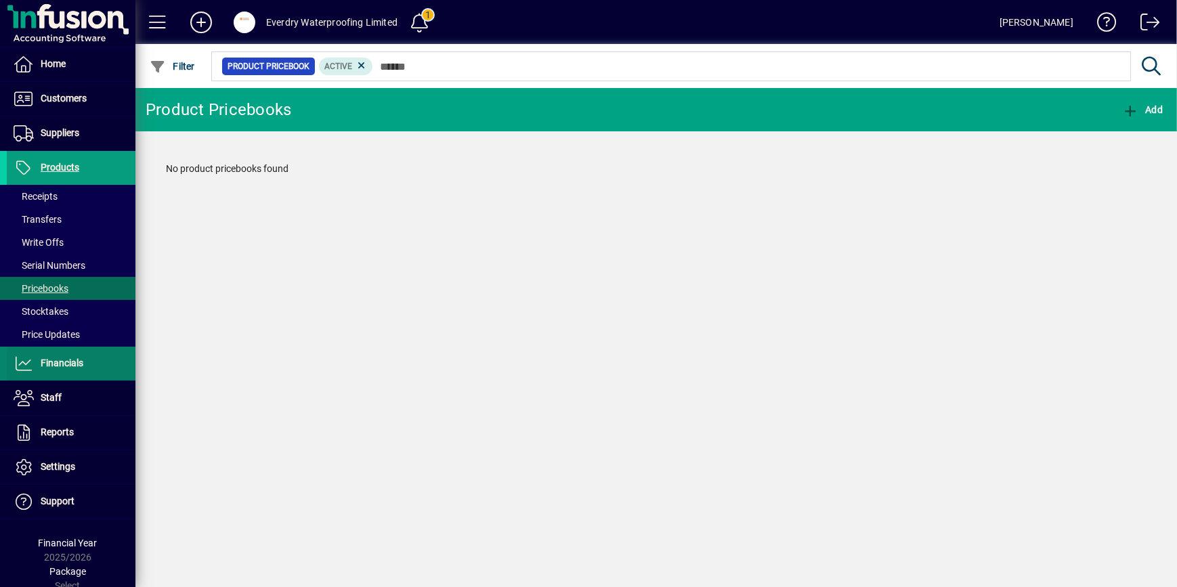
click at [64, 376] on span at bounding box center [71, 363] width 129 height 32
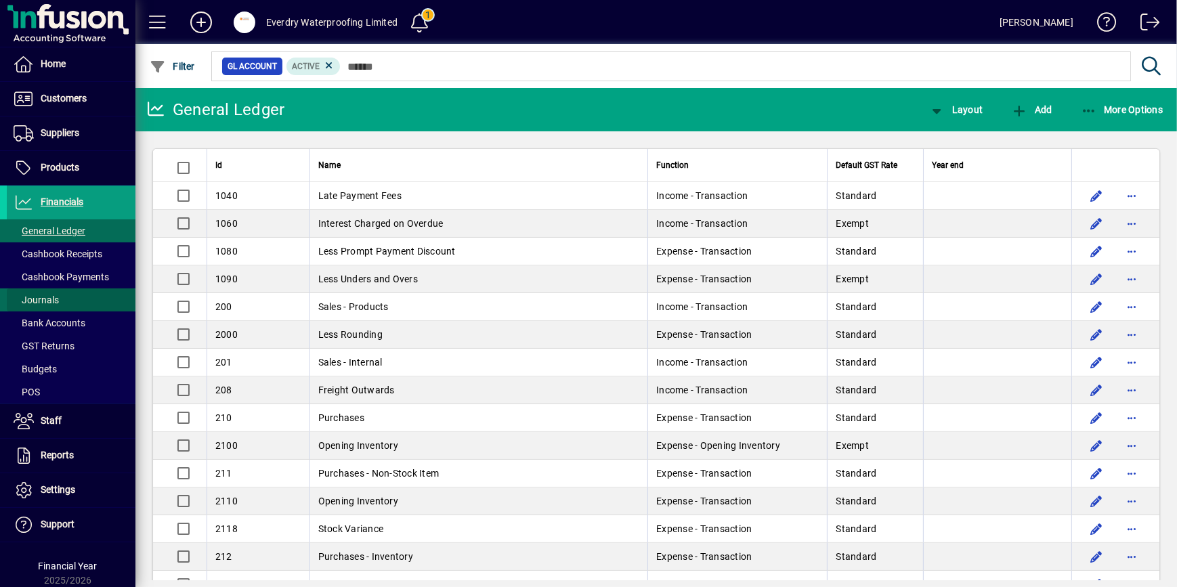
click at [93, 304] on span at bounding box center [71, 300] width 129 height 32
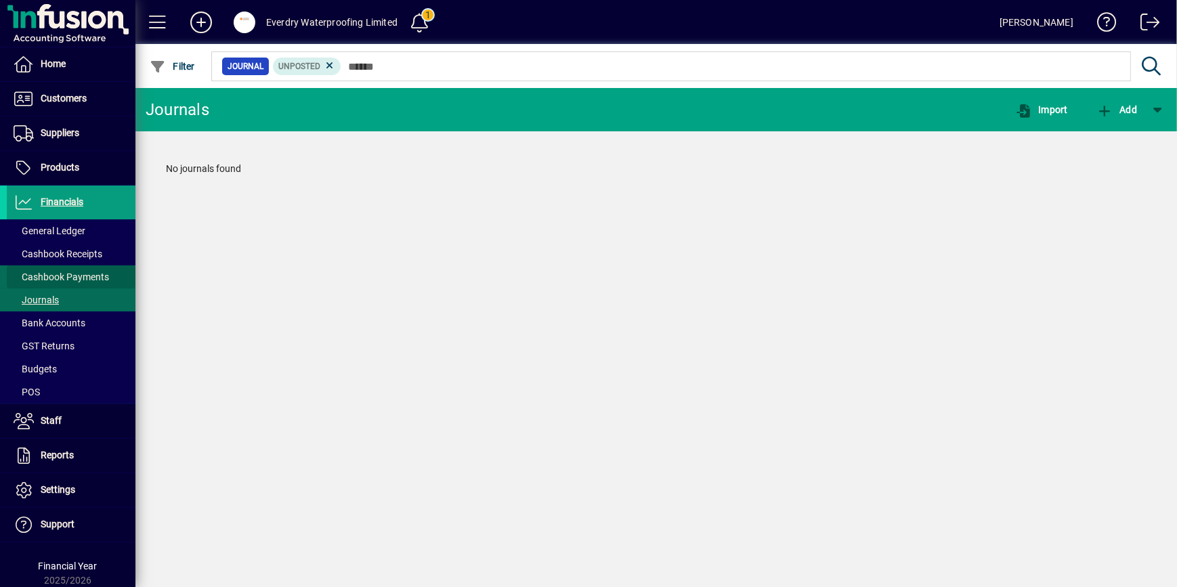
click at [88, 265] on span at bounding box center [71, 277] width 129 height 32
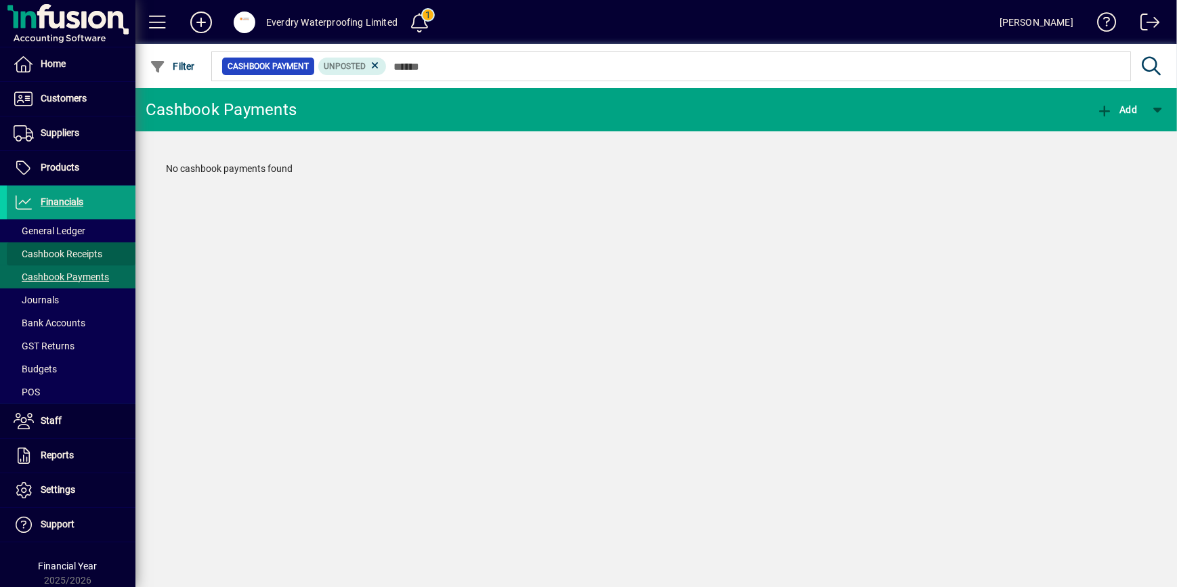
click at [95, 250] on span "Cashbook Receipts" at bounding box center [58, 253] width 89 height 11
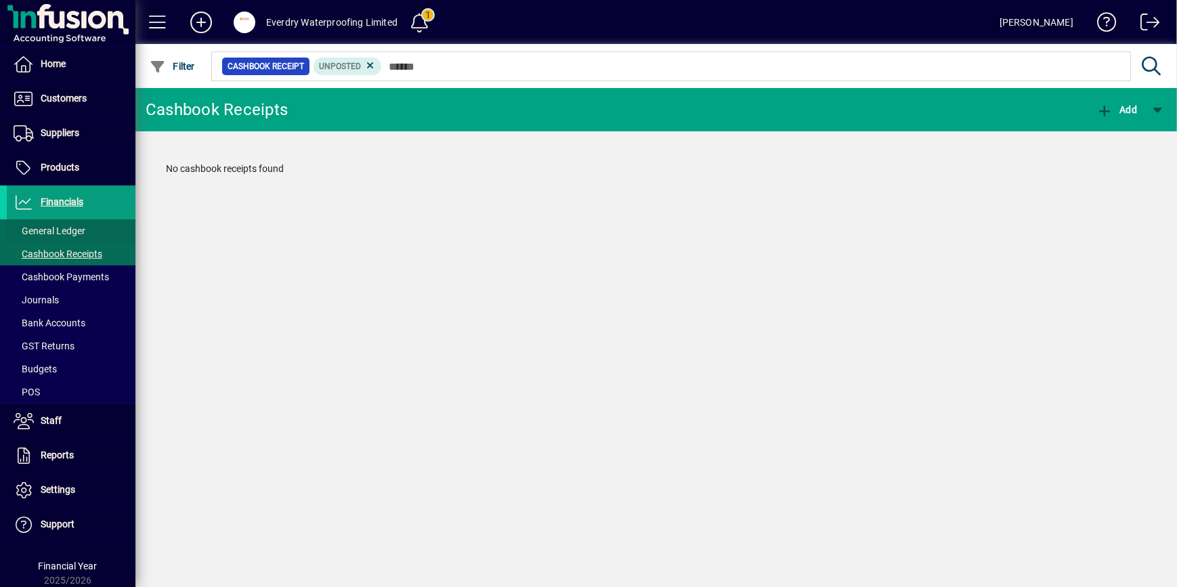
click at [102, 222] on span at bounding box center [71, 231] width 129 height 32
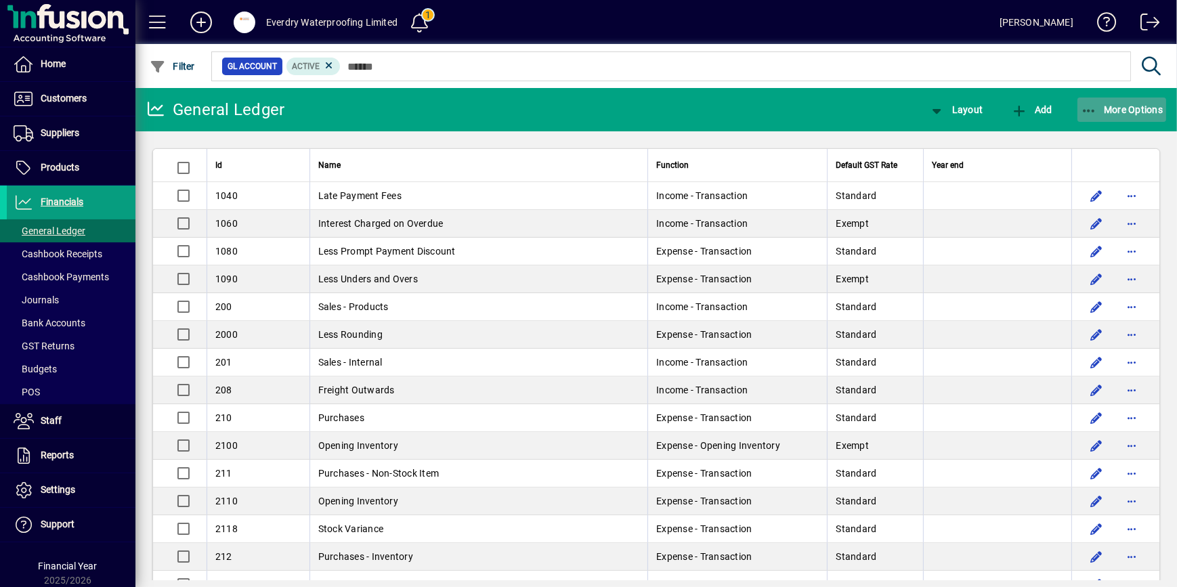
click at [1089, 120] on span "button" at bounding box center [1121, 109] width 89 height 32
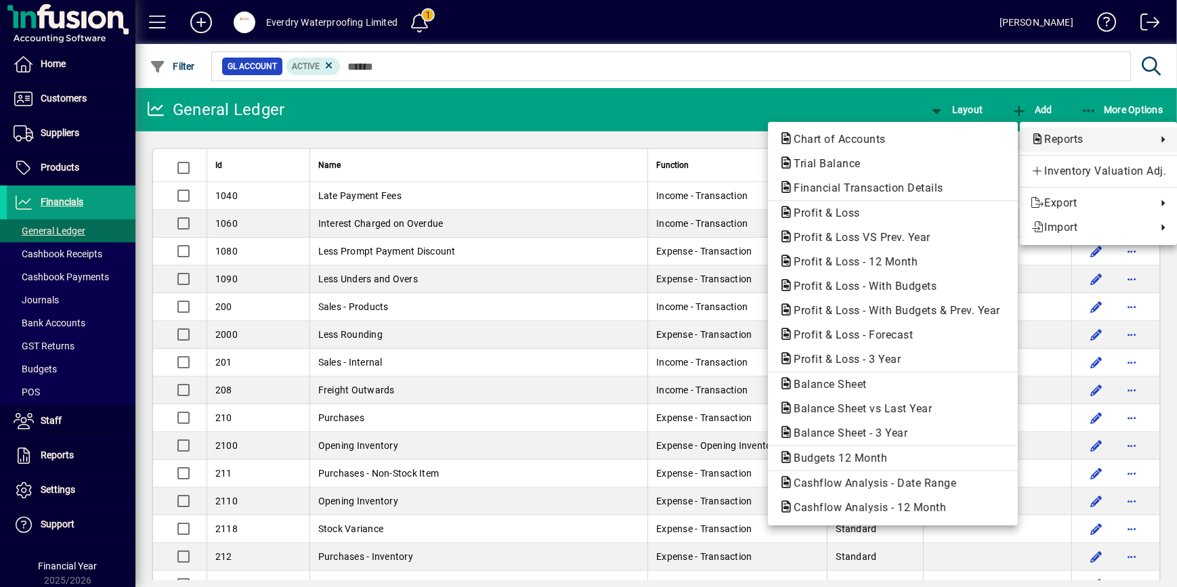
click at [152, 106] on div at bounding box center [588, 293] width 1177 height 587
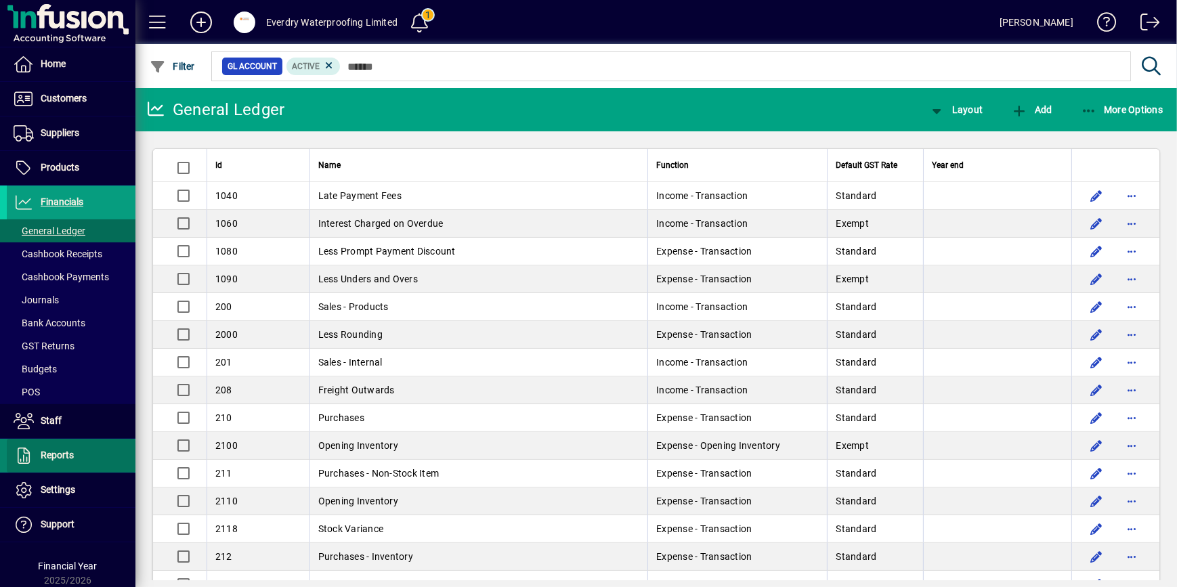
click at [74, 464] on span at bounding box center [71, 455] width 129 height 32
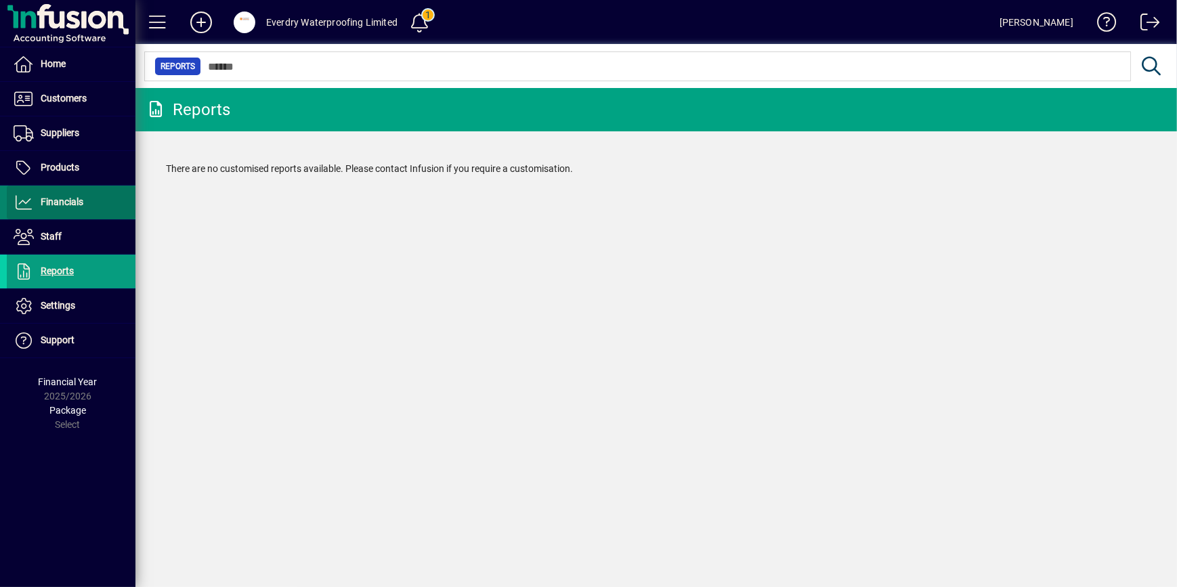
click at [70, 195] on span "Financials" at bounding box center [45, 202] width 76 height 16
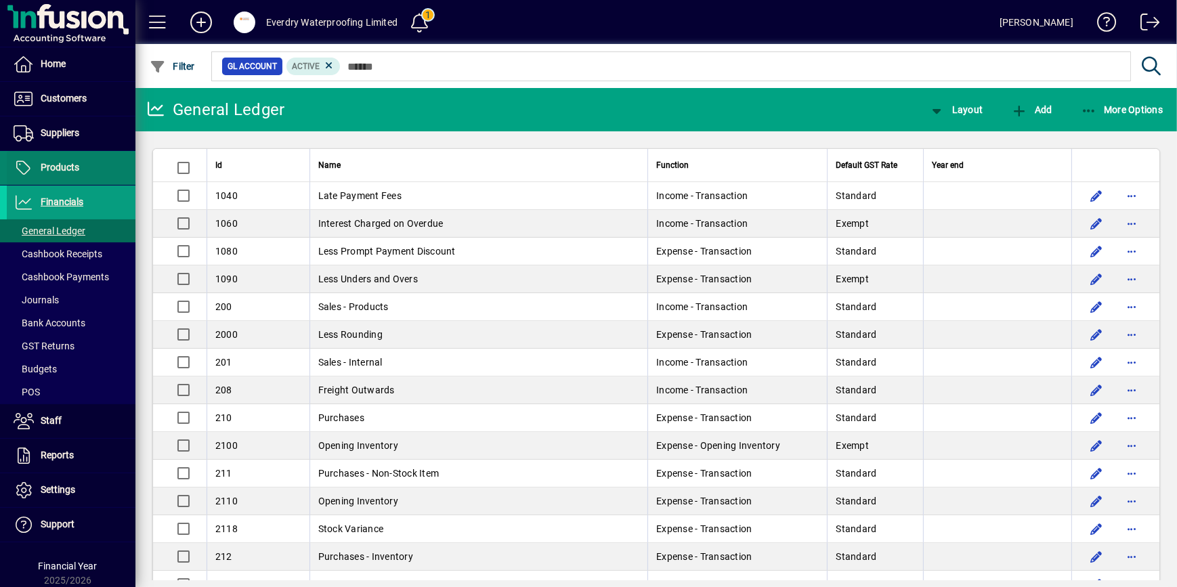
click at [70, 173] on span "Products" at bounding box center [43, 168] width 72 height 16
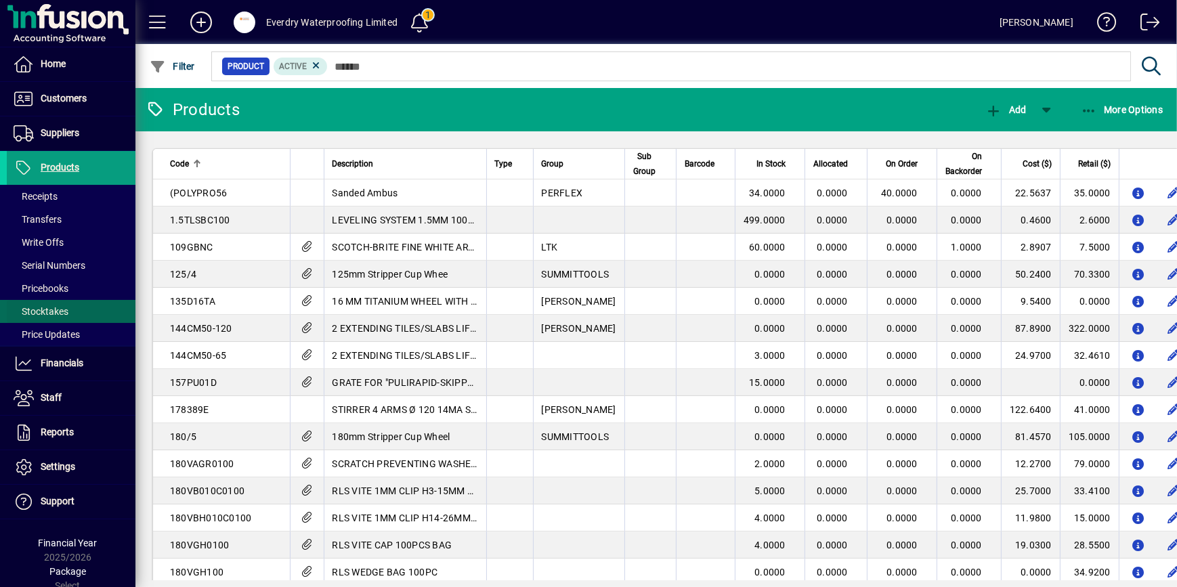
click at [47, 305] on span "Stocktakes" at bounding box center [38, 312] width 62 height 14
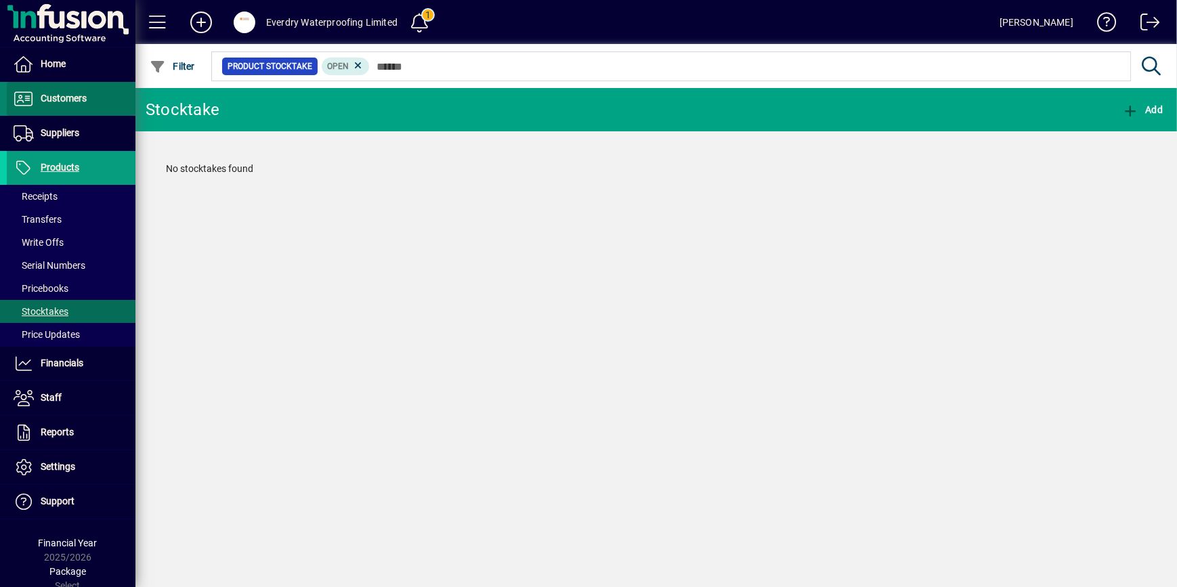
click at [78, 95] on span "Customers" at bounding box center [64, 98] width 46 height 11
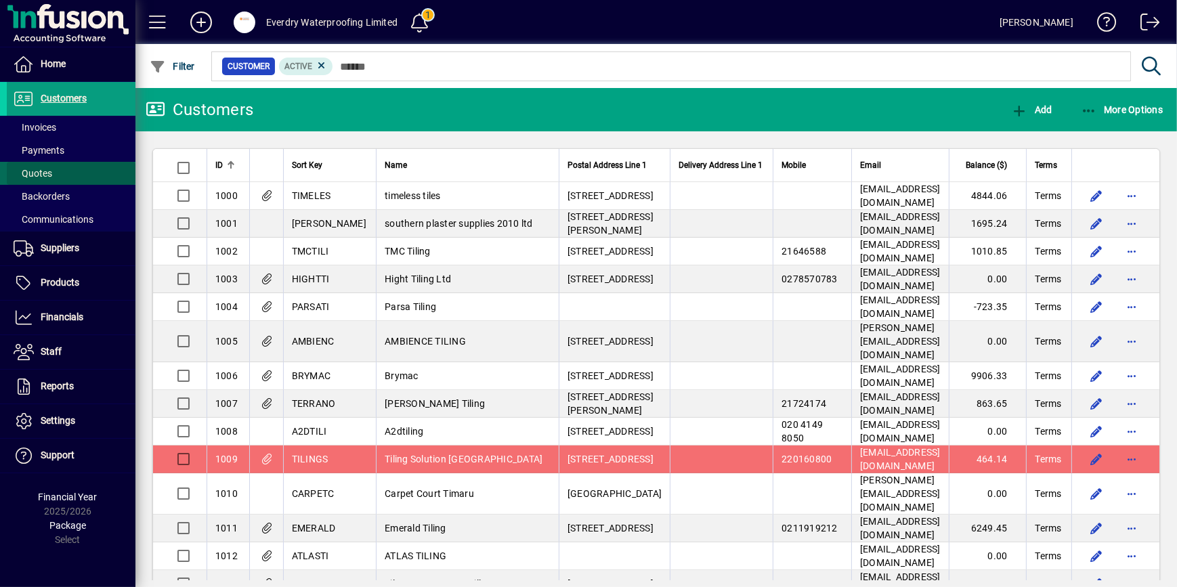
click at [49, 157] on span at bounding box center [71, 173] width 129 height 32
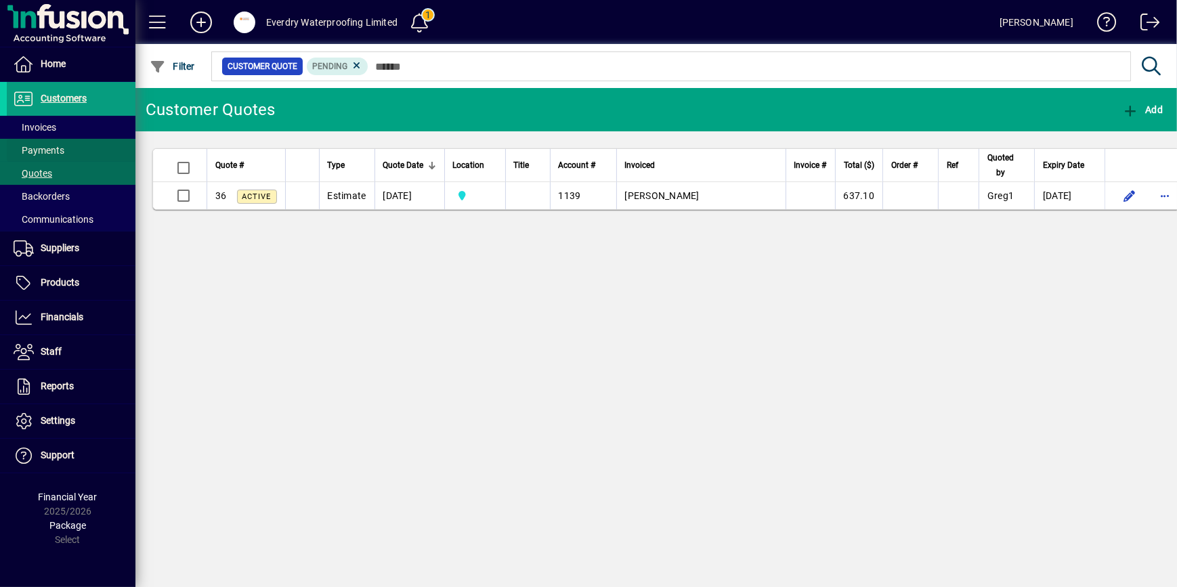
click at [61, 144] on span "Payments" at bounding box center [36, 151] width 58 height 14
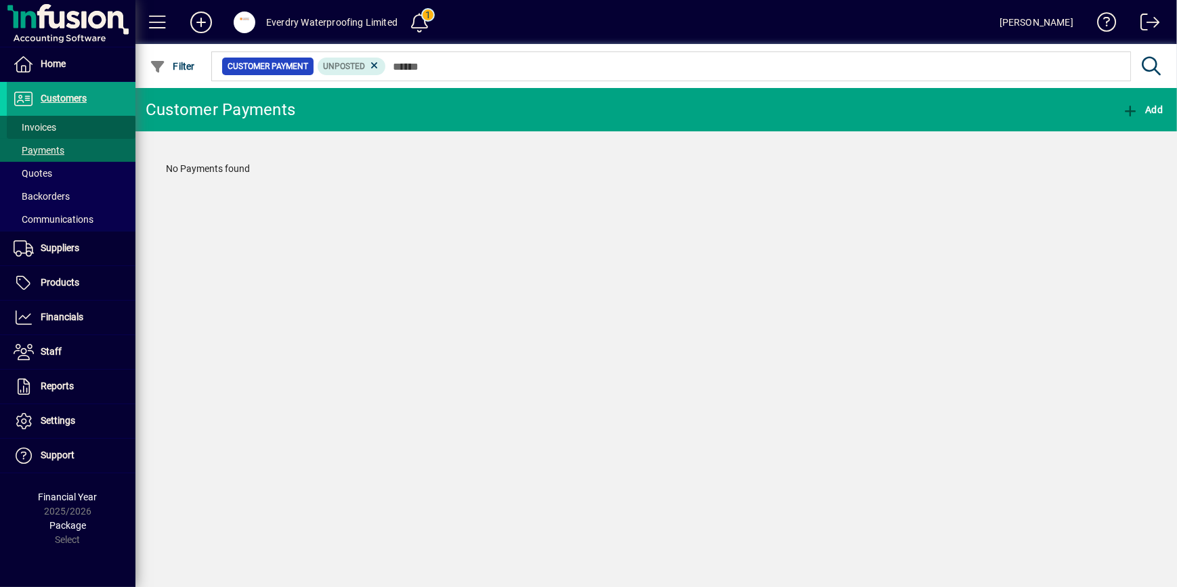
click at [40, 123] on span "Invoices" at bounding box center [35, 127] width 43 height 11
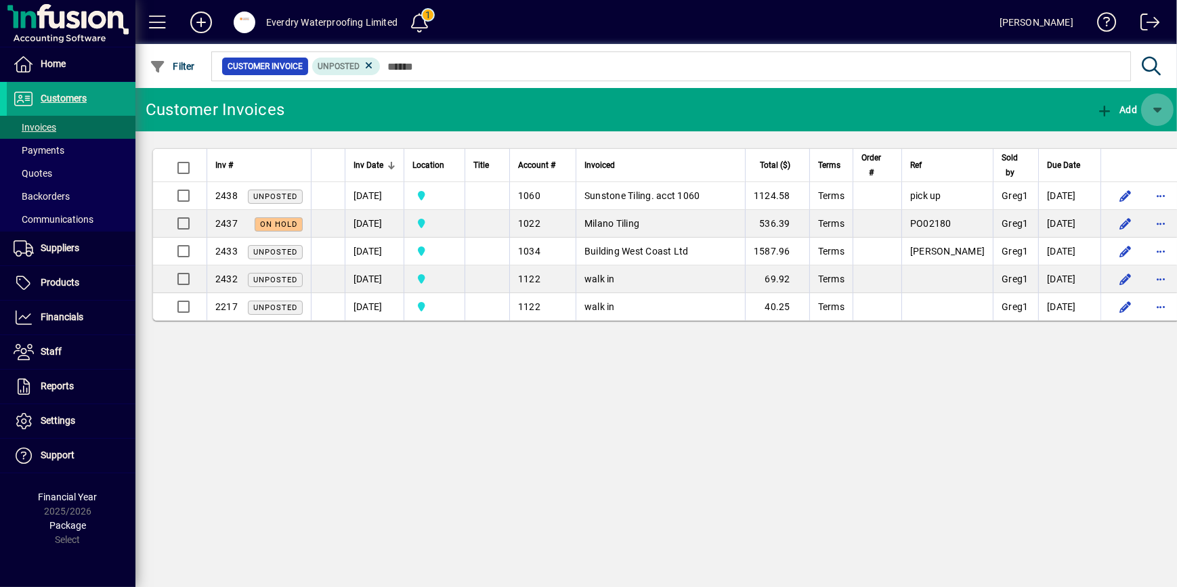
click at [1151, 111] on span "button" at bounding box center [1157, 109] width 32 height 32
click at [1151, 111] on div at bounding box center [588, 293] width 1177 height 587
click at [358, 62] on span "Unposted" at bounding box center [338, 66] width 42 height 9
click at [364, 61] on icon at bounding box center [369, 66] width 12 height 12
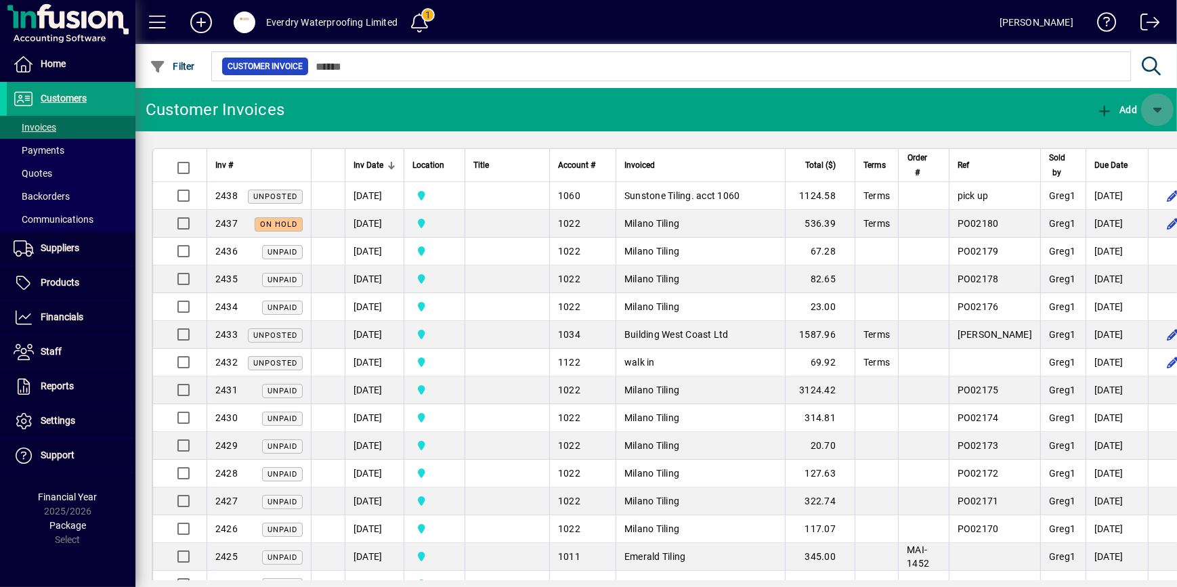
click at [1149, 114] on span "button" at bounding box center [1157, 109] width 32 height 32
click at [52, 154] on div at bounding box center [588, 293] width 1177 height 587
click at [52, 154] on span "Payments" at bounding box center [39, 150] width 51 height 11
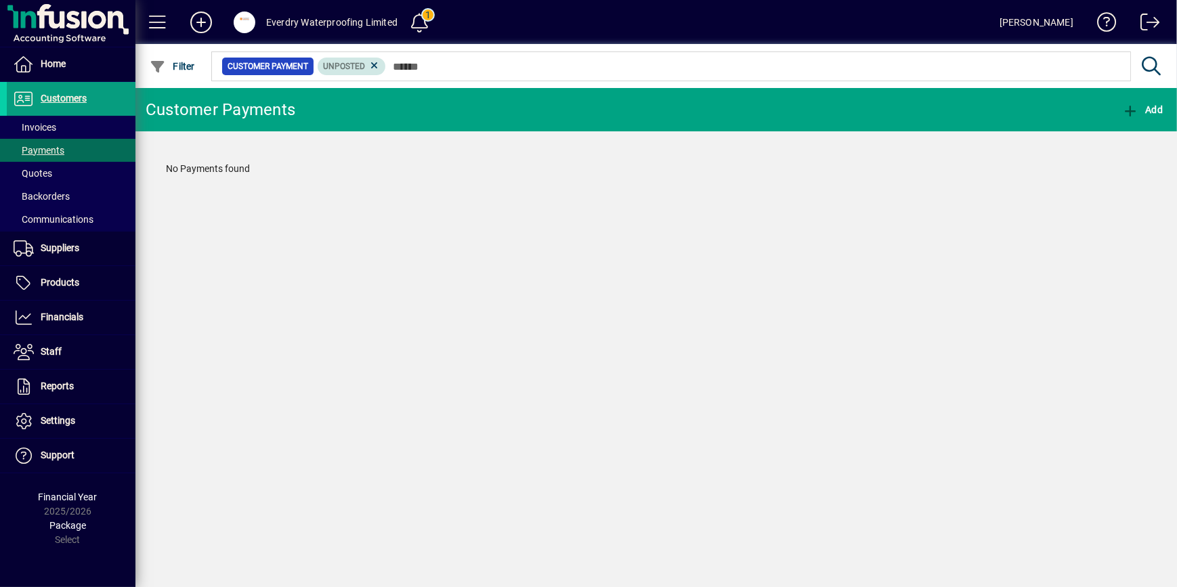
click at [367, 62] on span "Unposted" at bounding box center [352, 67] width 58 height 14
click at [372, 62] on icon at bounding box center [374, 66] width 12 height 12
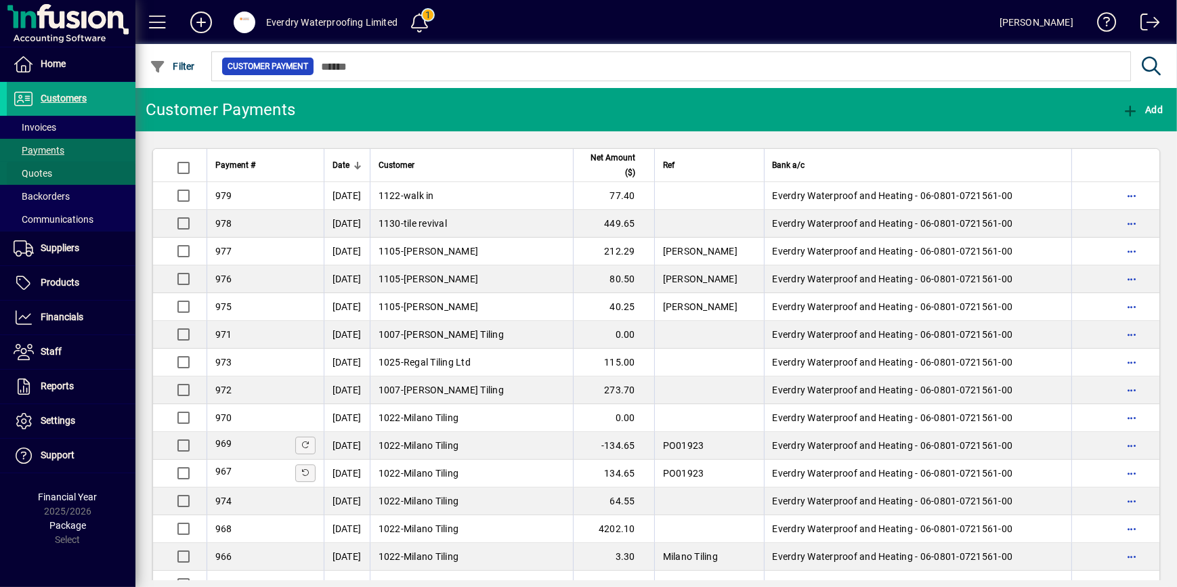
click at [51, 178] on span "Quotes" at bounding box center [29, 174] width 45 height 14
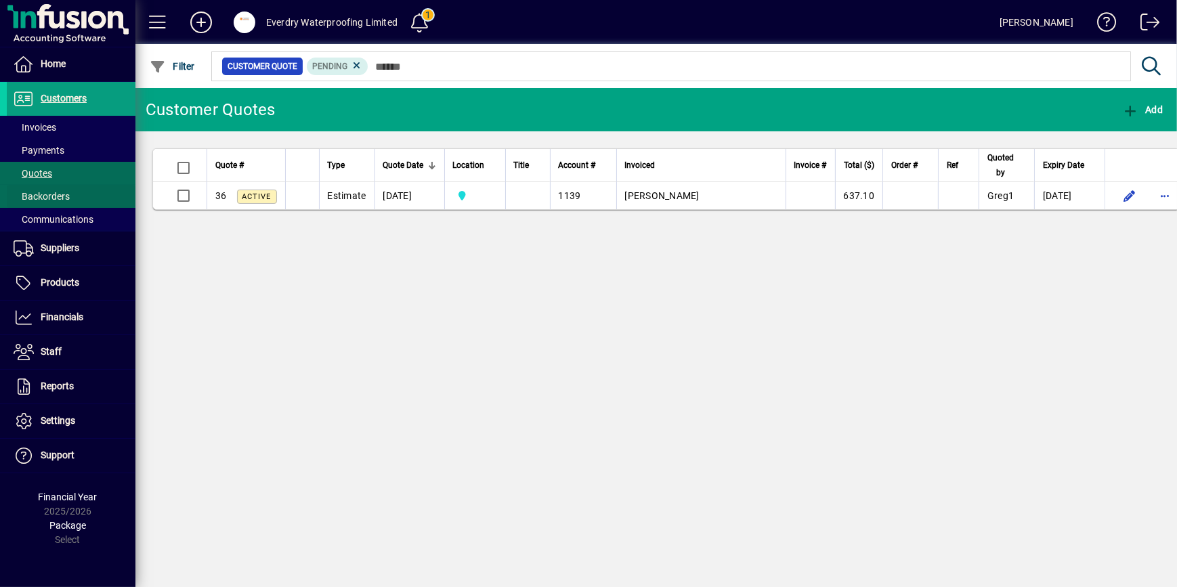
click at [48, 199] on span "Backorders" at bounding box center [42, 196] width 56 height 11
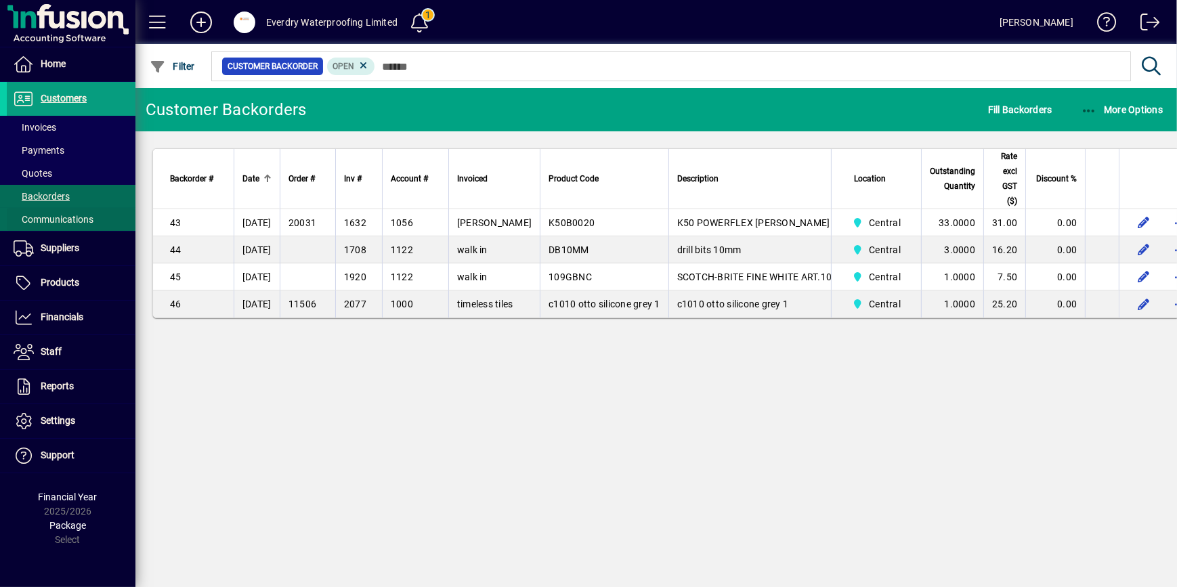
click at [49, 223] on span "Communications" at bounding box center [54, 219] width 80 height 11
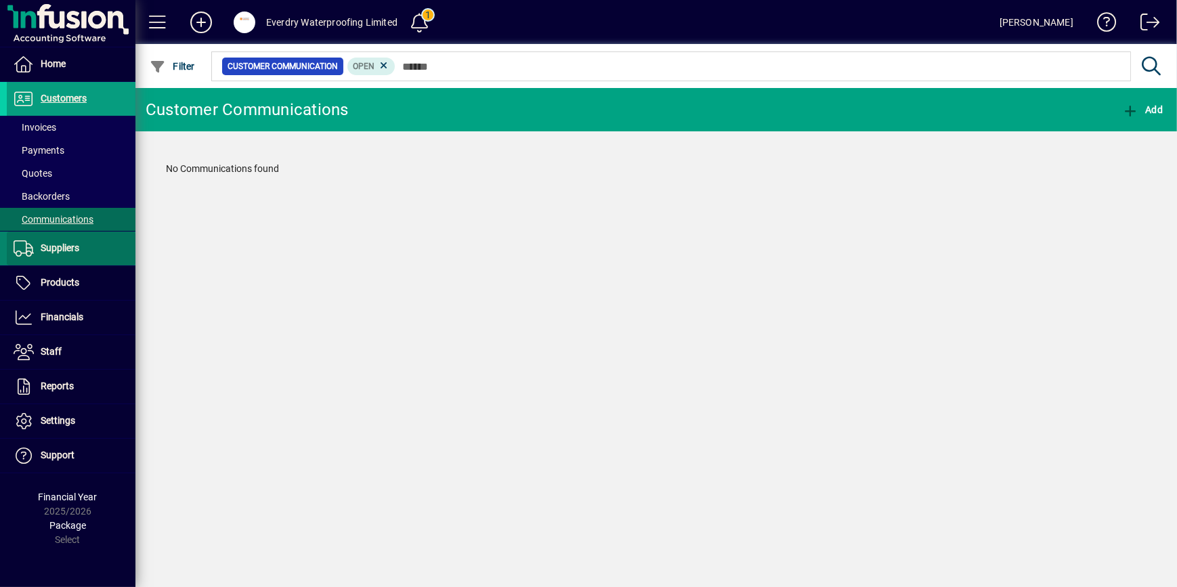
click at [49, 250] on span "Suppliers" at bounding box center [60, 247] width 39 height 11
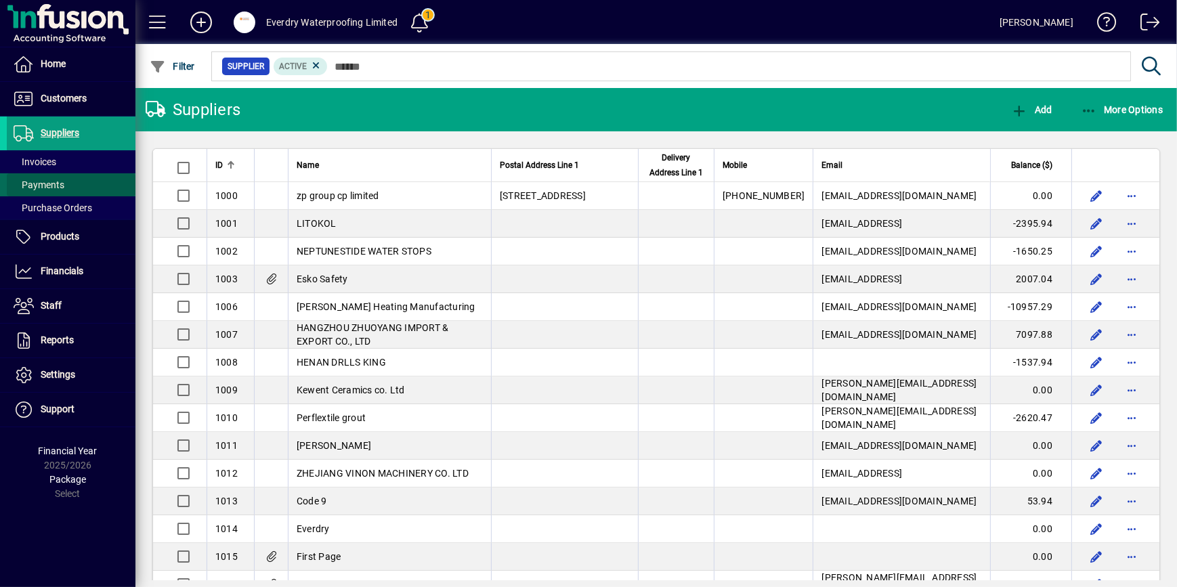
click at [47, 190] on span "Payments" at bounding box center [39, 184] width 51 height 11
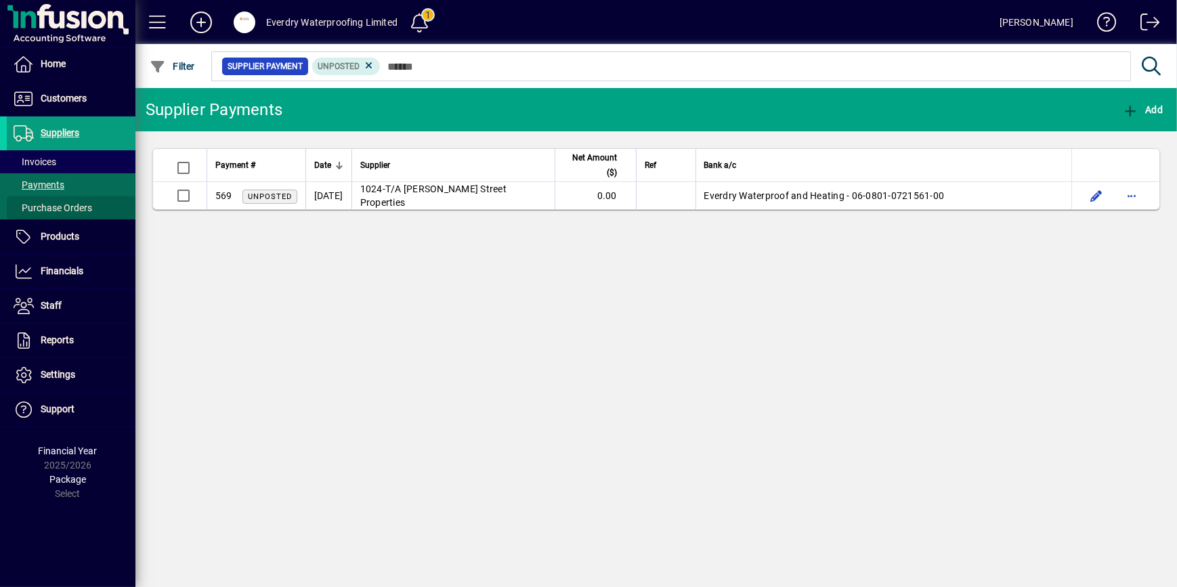
click at [82, 208] on span "Purchase Orders" at bounding box center [53, 207] width 79 height 11
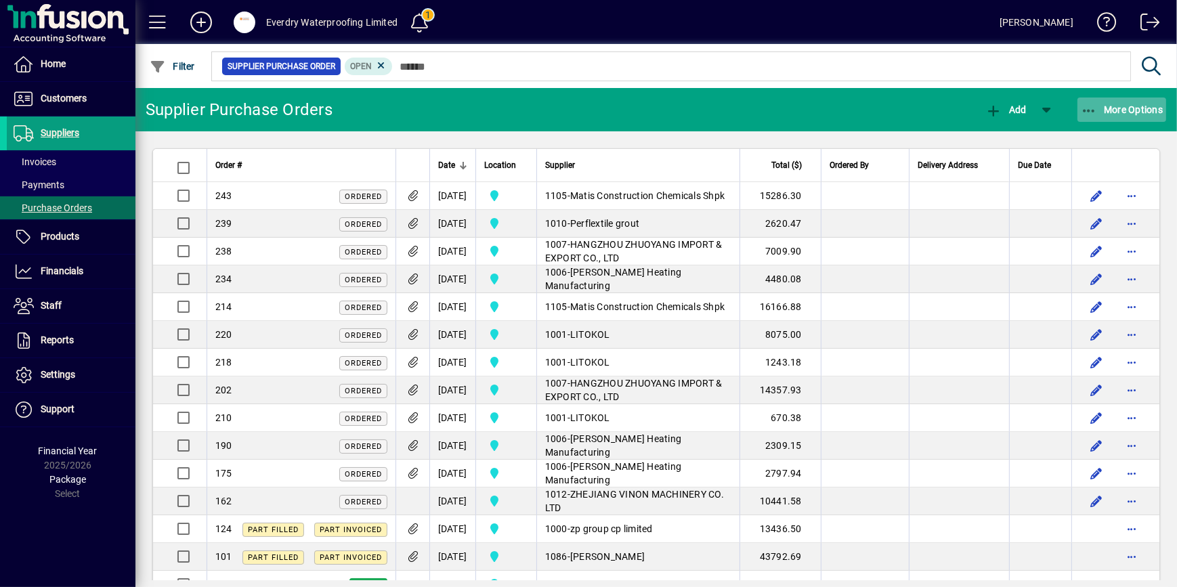
click at [1137, 114] on span "More Options" at bounding box center [1121, 109] width 83 height 11
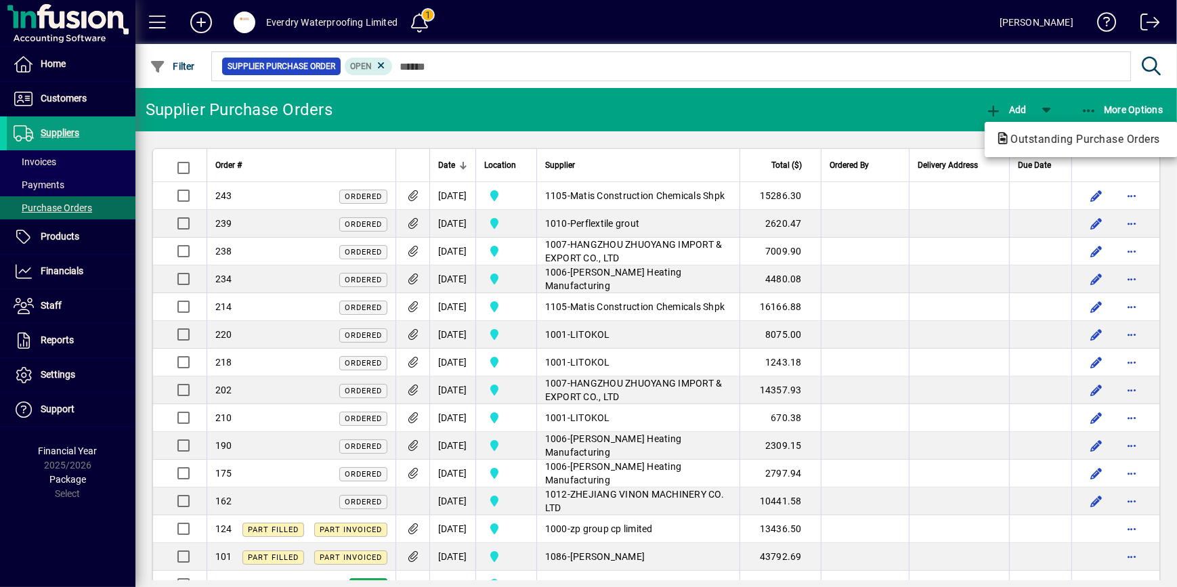
click at [109, 238] on div at bounding box center [588, 293] width 1177 height 587
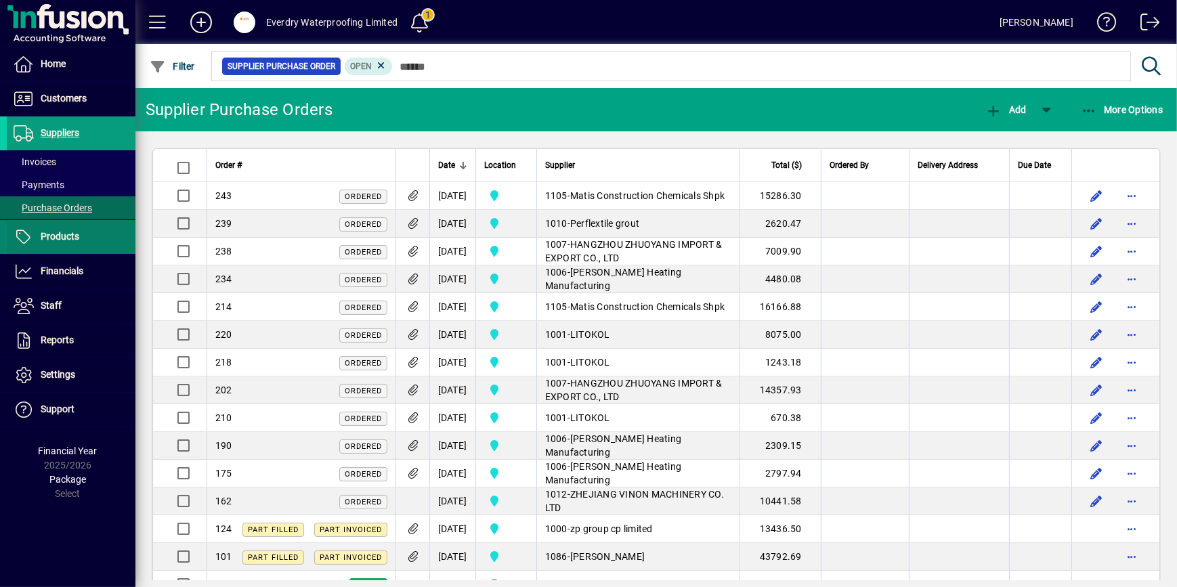
click at [62, 231] on span "Products" at bounding box center [60, 236] width 39 height 11
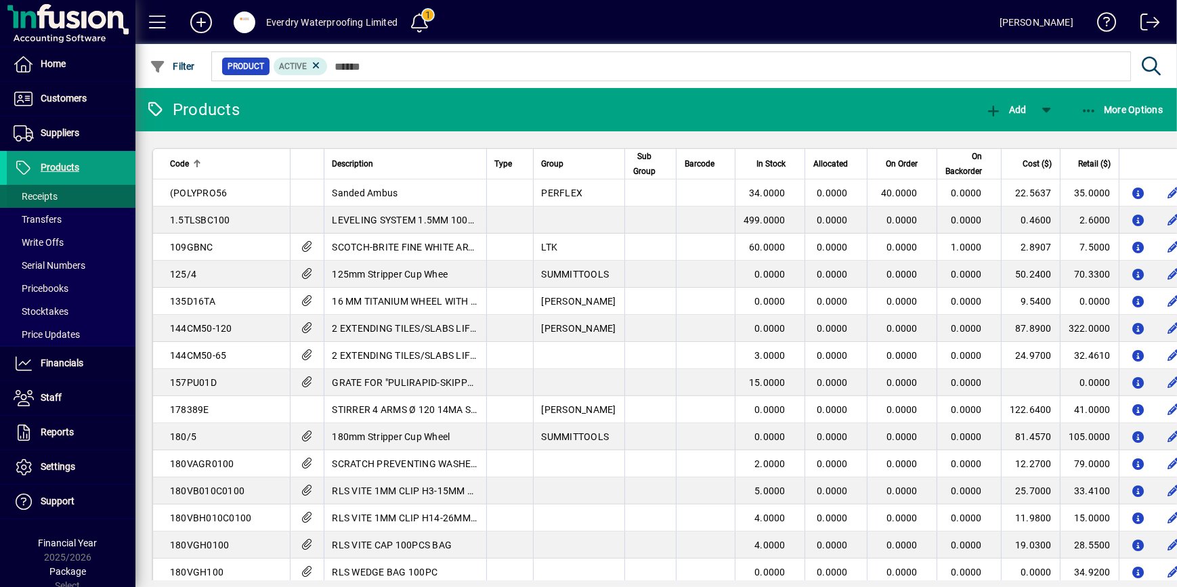
click at [86, 198] on span at bounding box center [71, 196] width 129 height 32
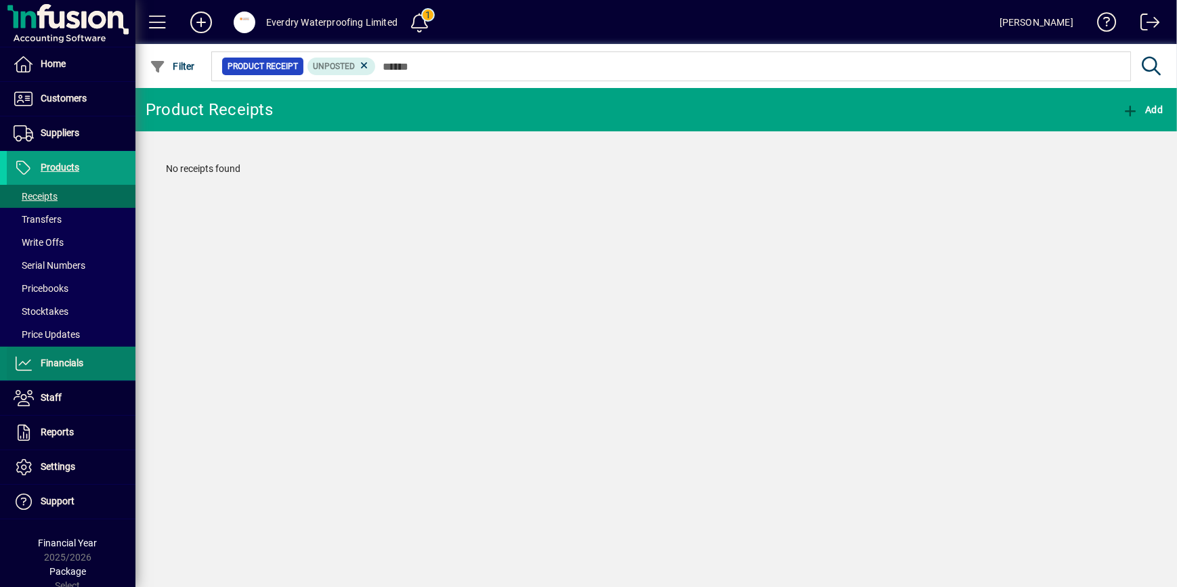
click at [79, 378] on span at bounding box center [71, 363] width 129 height 32
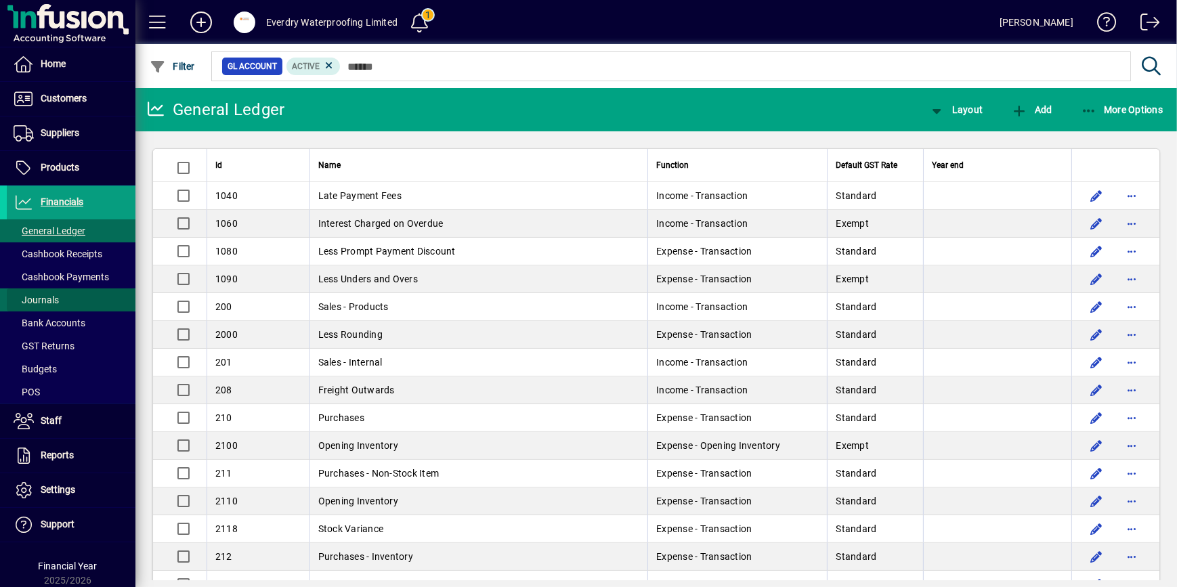
click at [83, 301] on span at bounding box center [71, 300] width 129 height 32
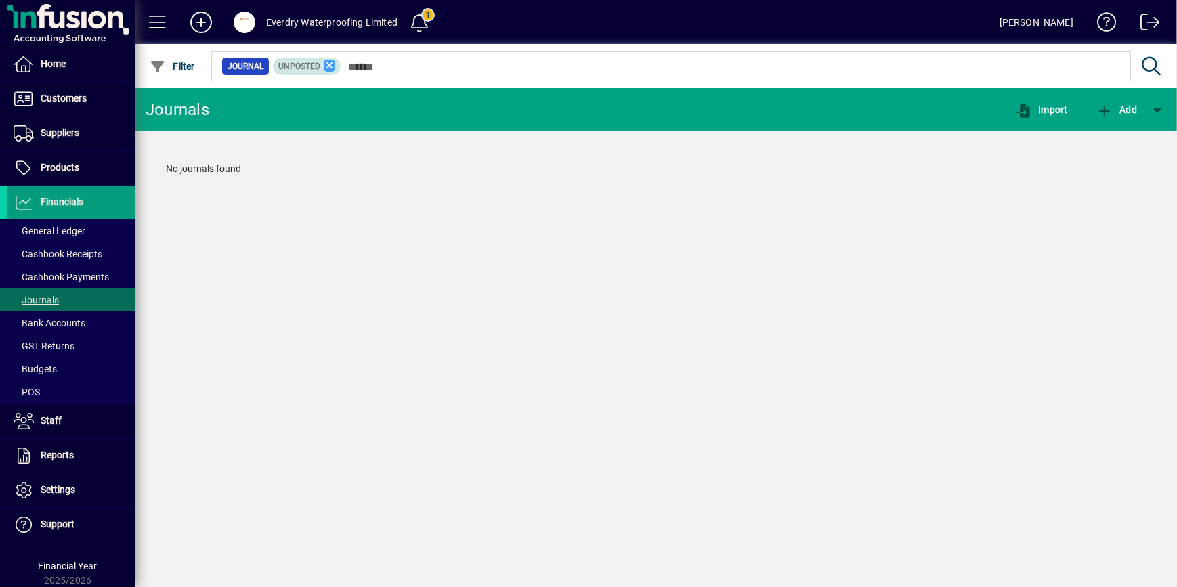
click at [325, 68] on icon at bounding box center [330, 66] width 12 height 12
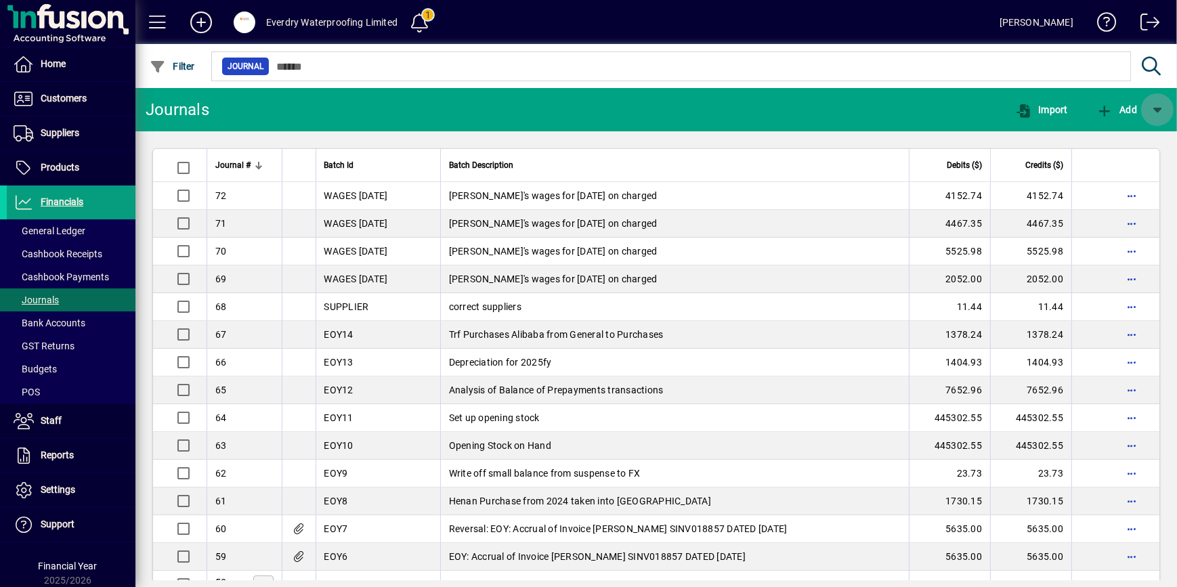
click at [1168, 102] on span "button" at bounding box center [1157, 109] width 32 height 32
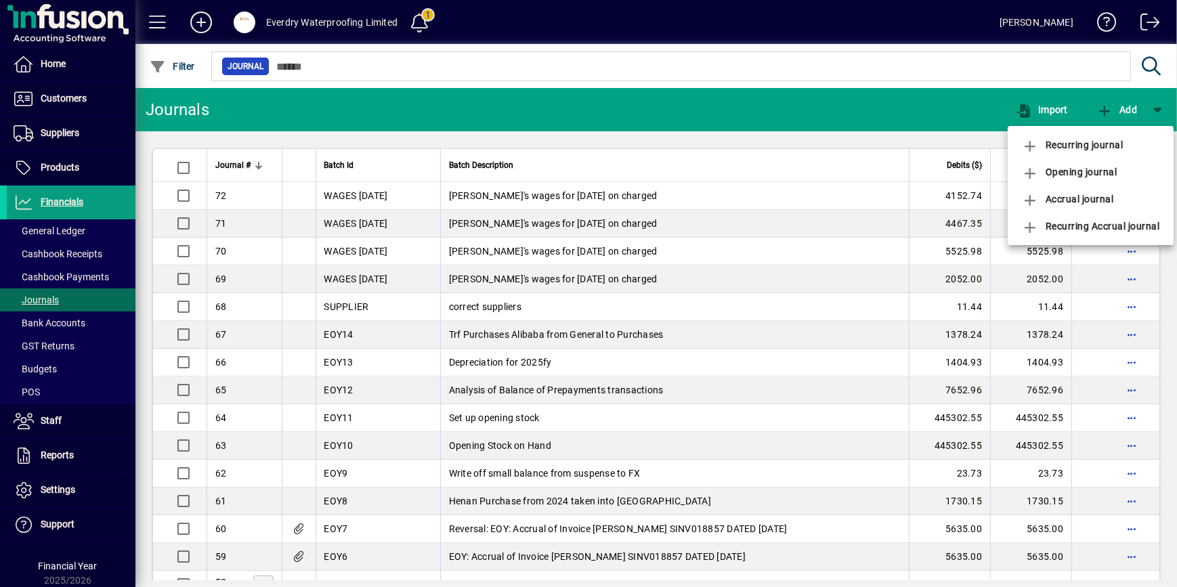
click at [1166, 109] on div at bounding box center [588, 293] width 1177 height 587
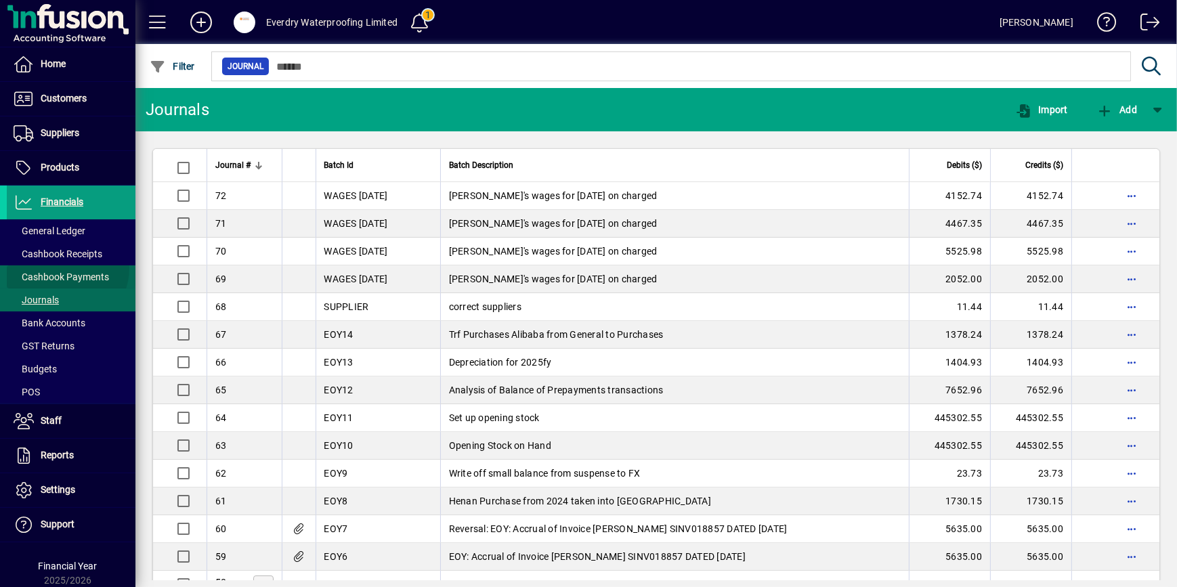
click at [63, 267] on span at bounding box center [71, 277] width 129 height 32
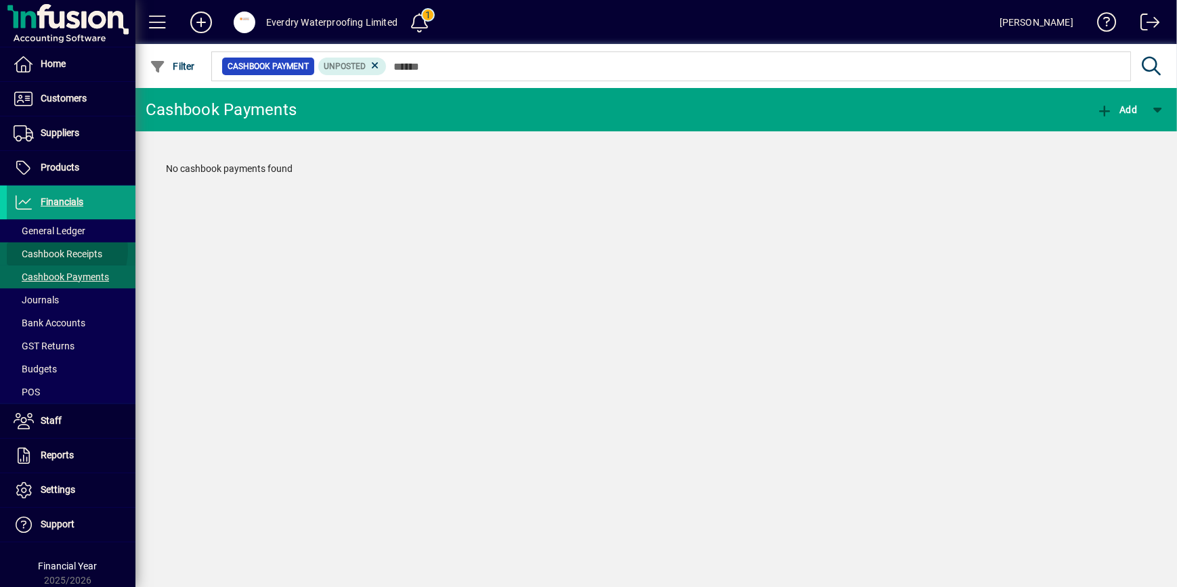
click at [64, 250] on span "Cashbook Receipts" at bounding box center [58, 253] width 89 height 11
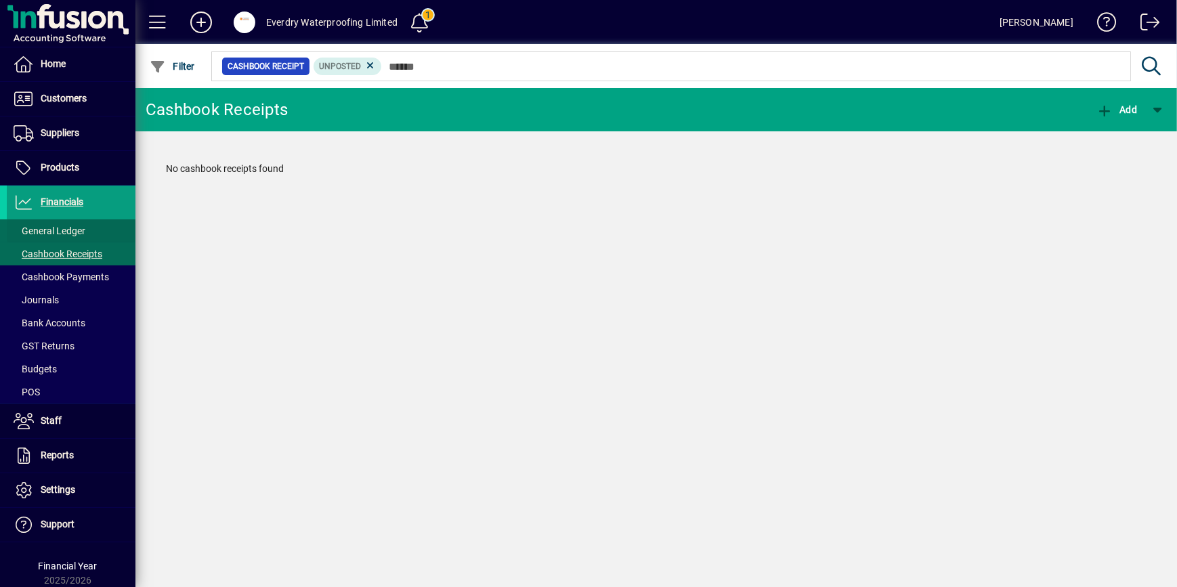
click at [70, 229] on span "General Ledger" at bounding box center [50, 230] width 72 height 11
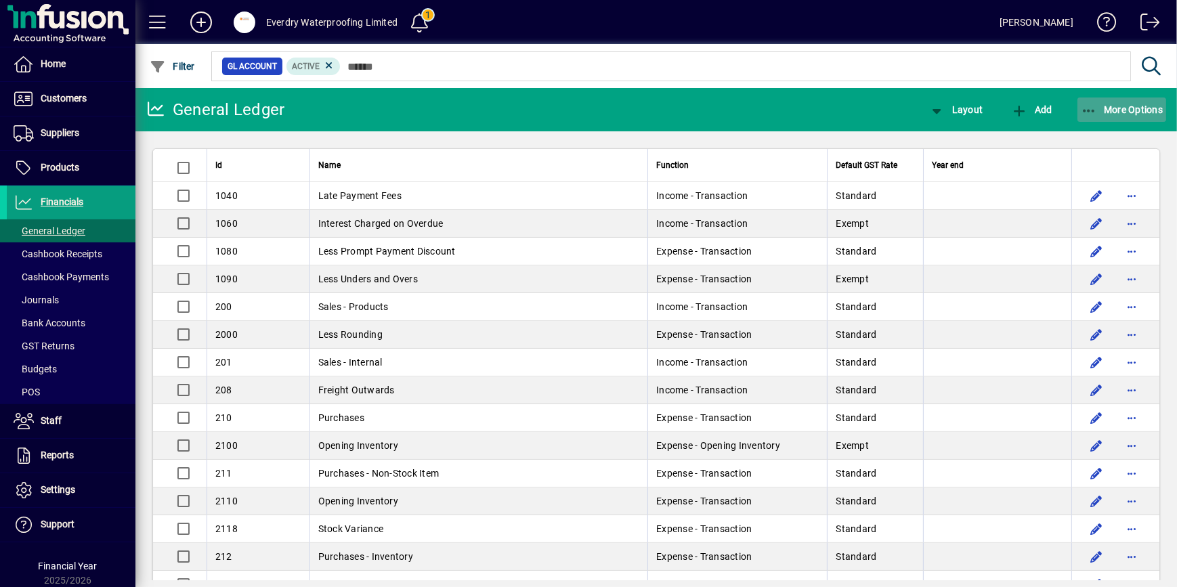
click at [1100, 105] on span "More Options" at bounding box center [1121, 109] width 83 height 11
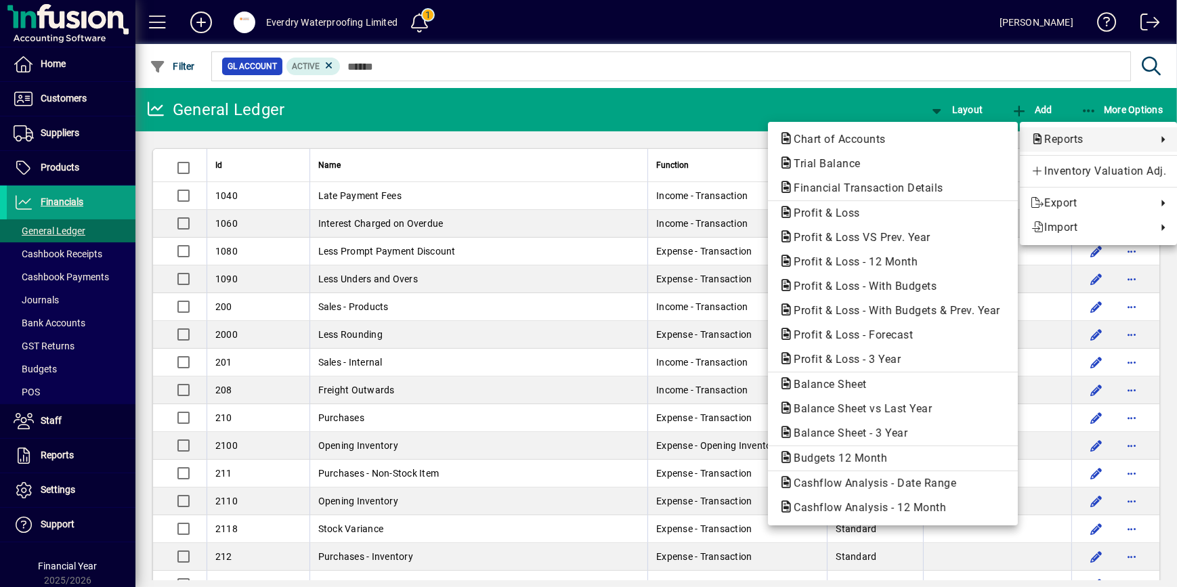
click at [401, 107] on div at bounding box center [588, 293] width 1177 height 587
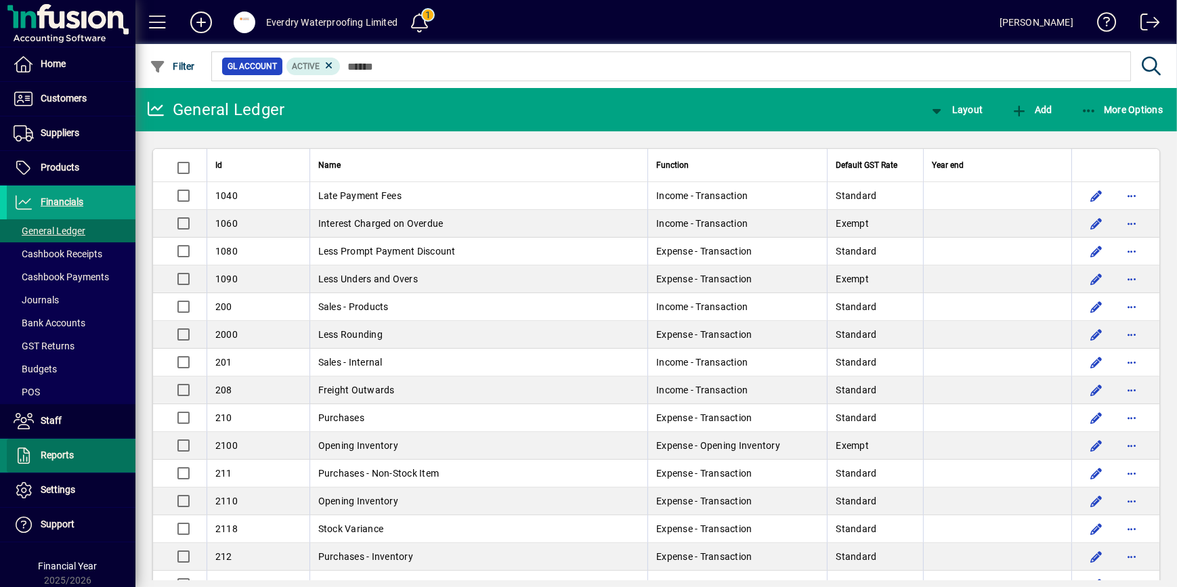
click at [79, 461] on span at bounding box center [71, 455] width 129 height 32
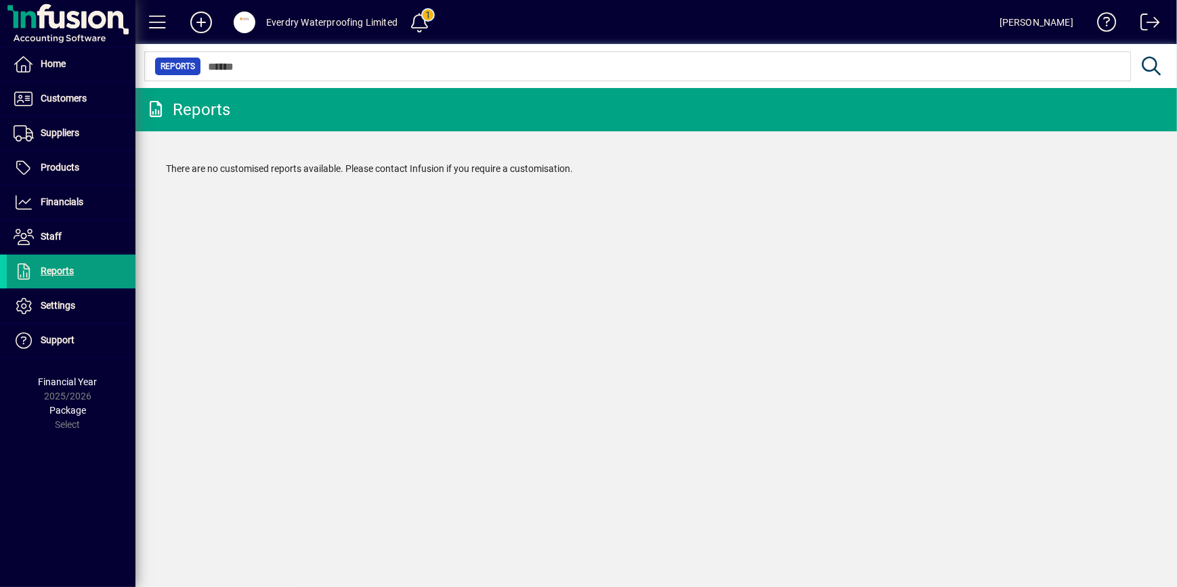
click at [307, 27] on div "Everdry Waterproofing Limited" at bounding box center [331, 23] width 131 height 22
click at [238, 22] on span at bounding box center [245, 23] width 22 height 22
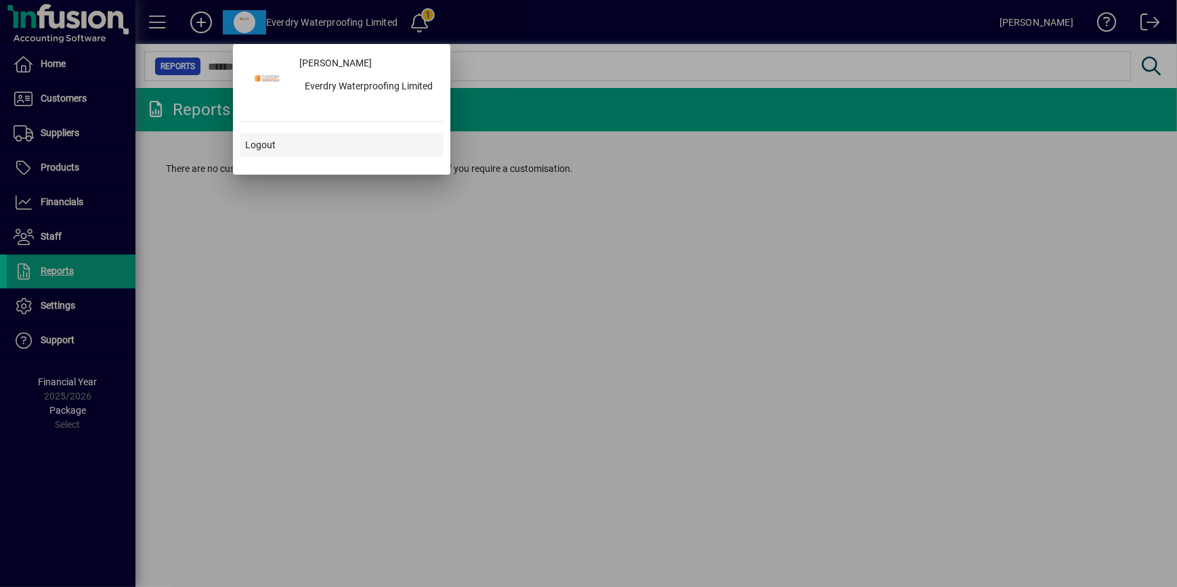
click at [285, 142] on span at bounding box center [342, 145] width 204 height 32
